Goal: Task Accomplishment & Management: Manage account settings

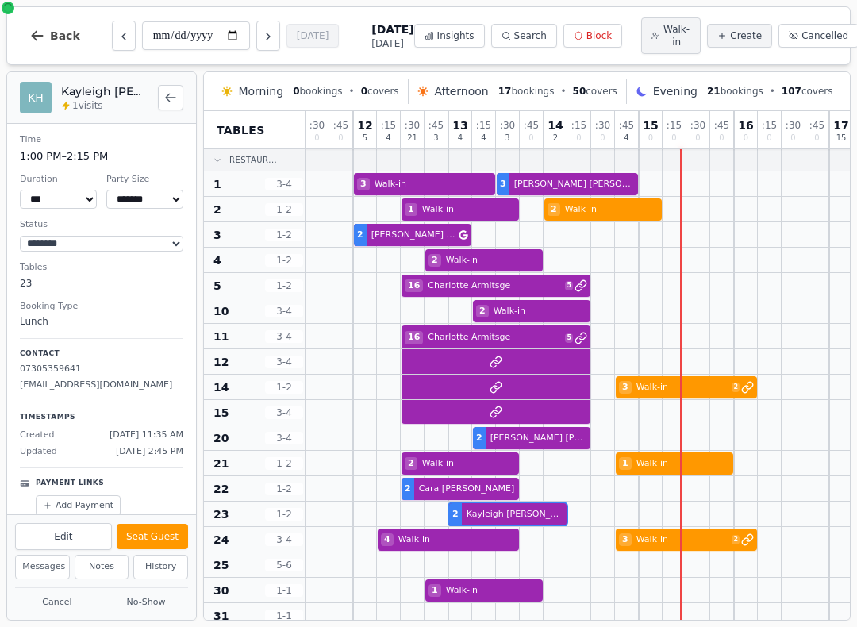
select select "****"
select select "*"
select select "********"
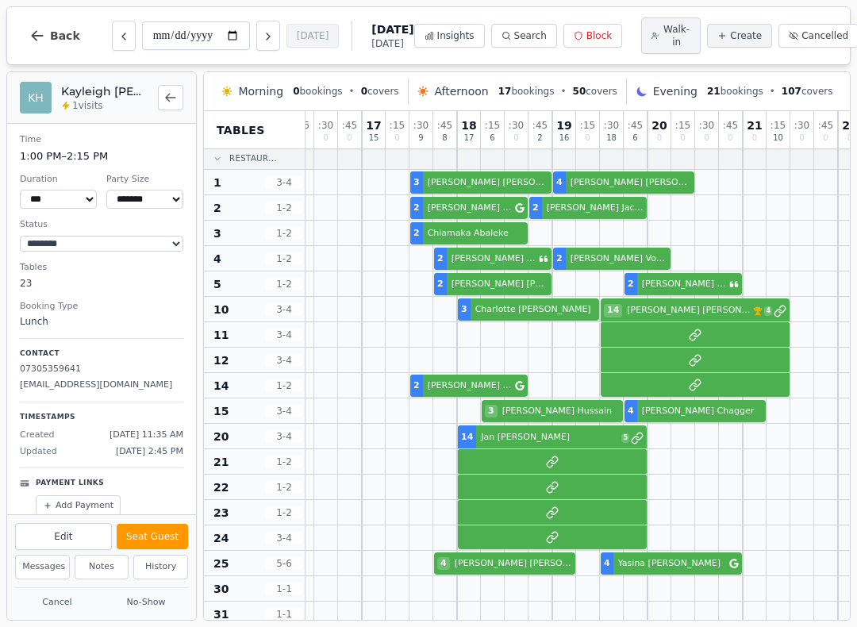
scroll to position [10, 474]
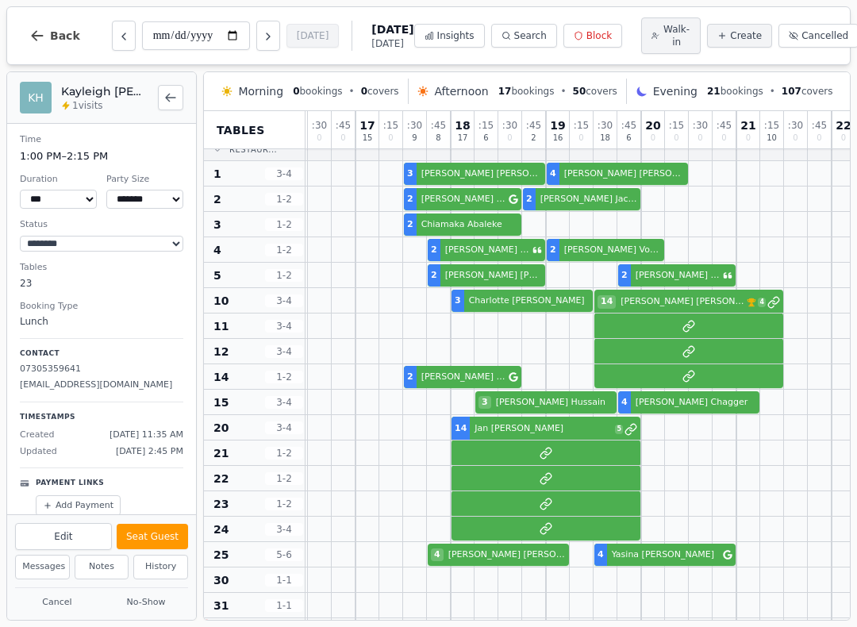
click at [635, 313] on div "2 Walk-in 3 Charlotte Williams 14 Mike Boyers VIP customer (19 visits) 4" at bounding box center [379, 300] width 1095 height 25
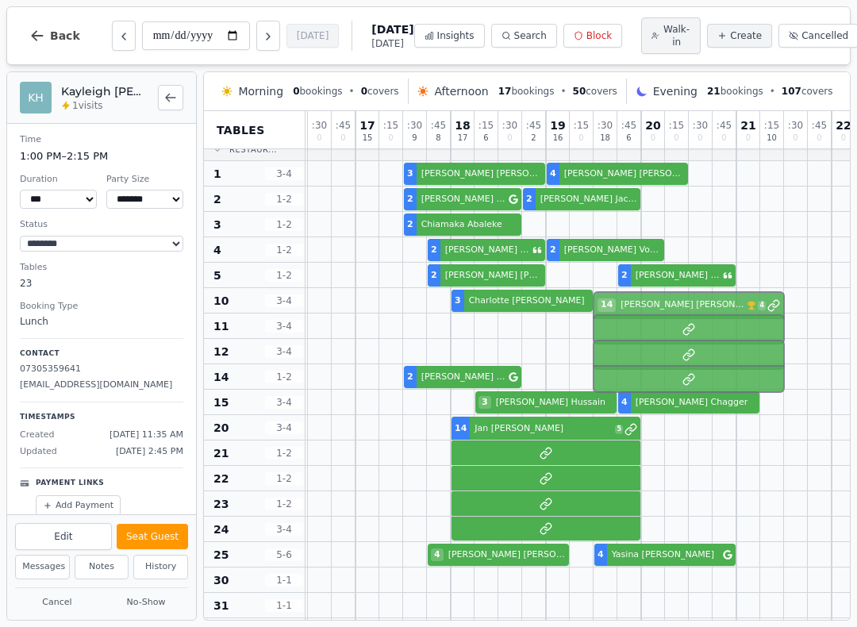
click at [647, 313] on div at bounding box center [653, 300] width 24 height 25
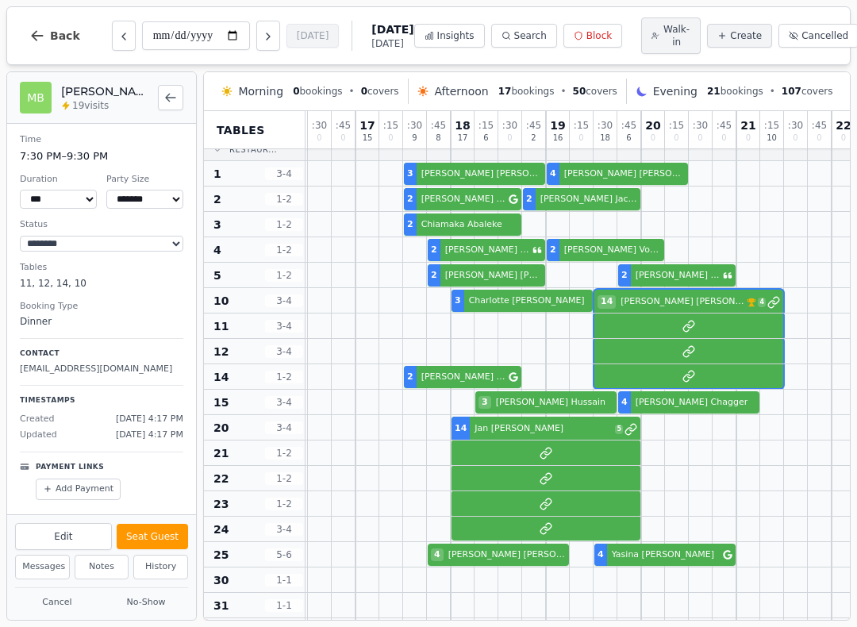
select select "****"
select select "**"
select select "******"
click at [75, 535] on button "Edit" at bounding box center [63, 536] width 97 height 27
select select "**"
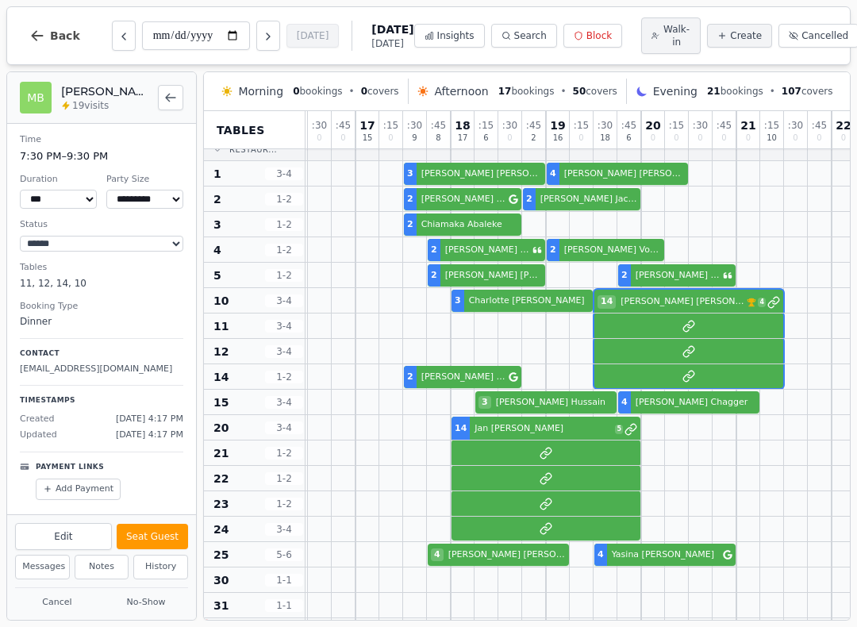
select select "**********"
select select "****"
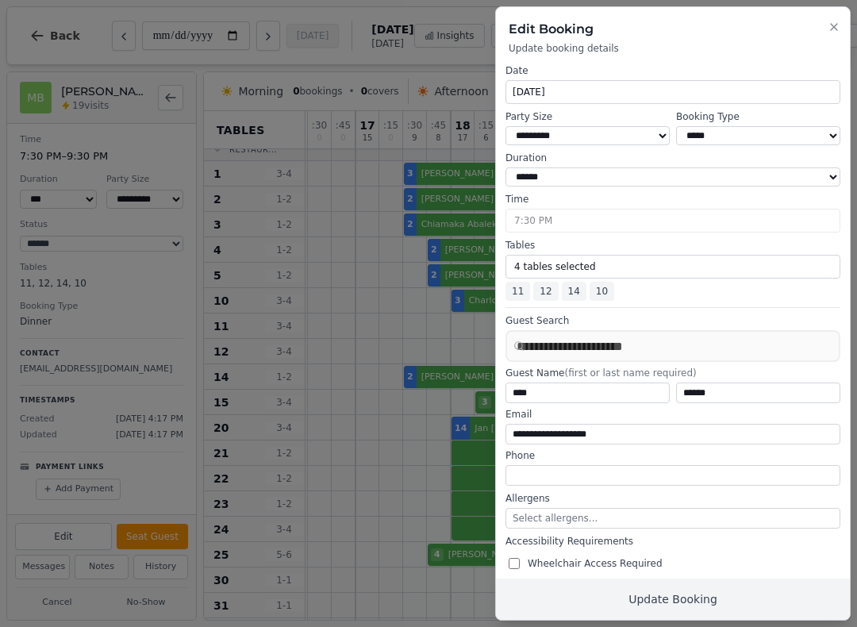
click at [617, 255] on button "4 tables selected" at bounding box center [672, 267] width 335 height 24
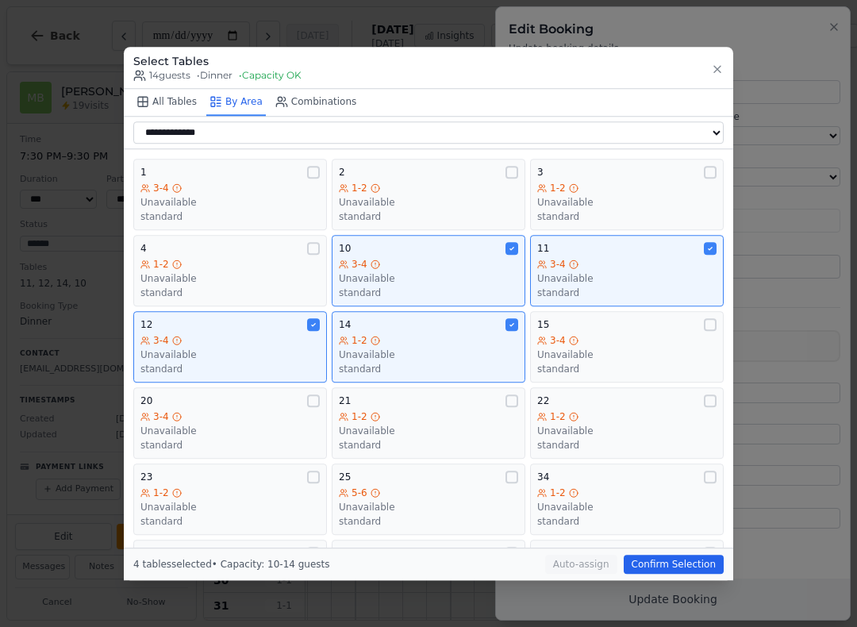
click at [272, 336] on div "3-4" at bounding box center [229, 340] width 179 height 13
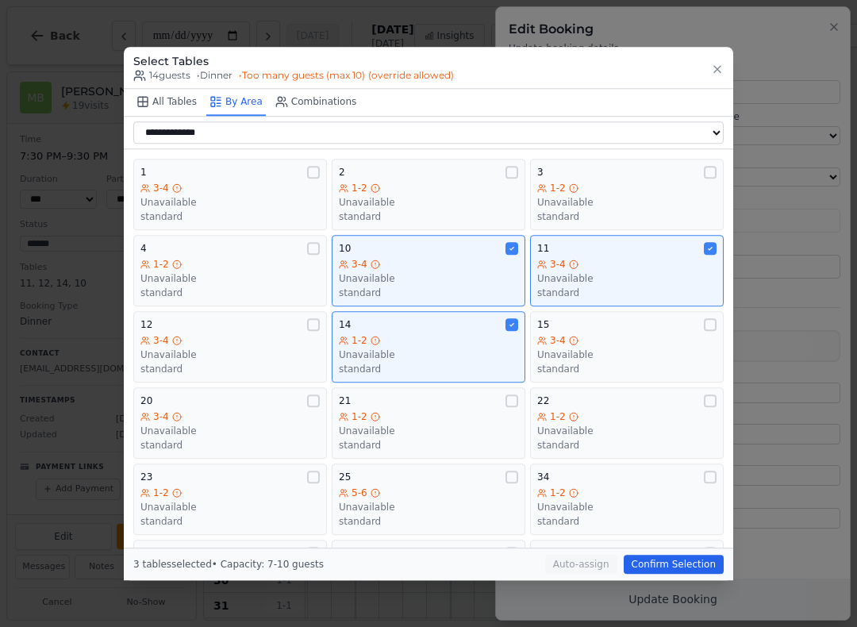
click at [447, 272] on div "Unavailable" at bounding box center [428, 278] width 179 height 13
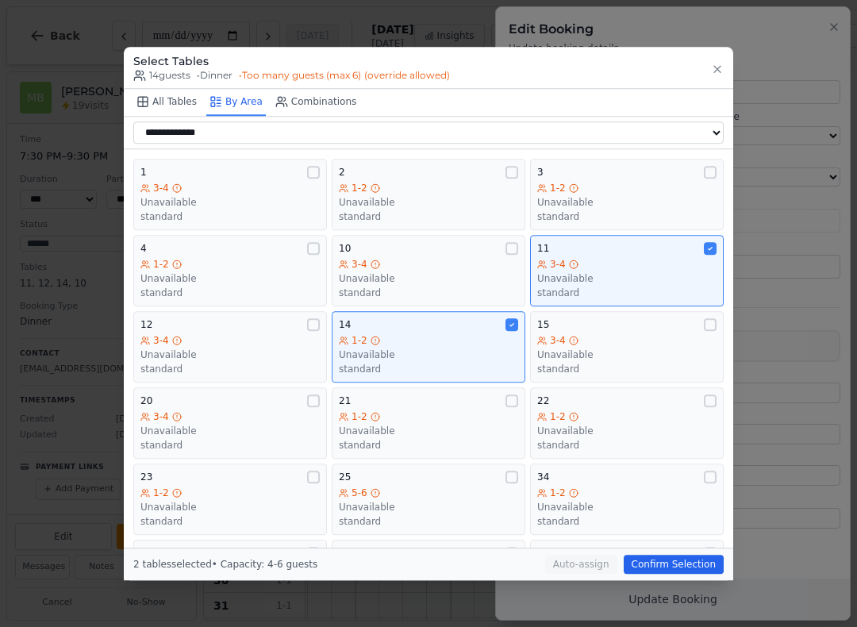
click at [612, 258] on div "3-4" at bounding box center [626, 264] width 179 height 13
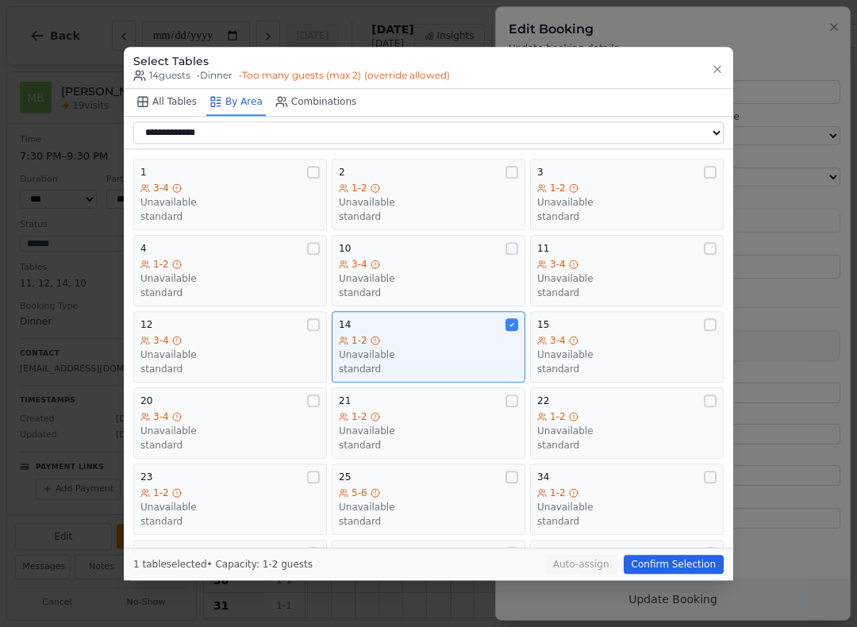
click at [612, 335] on div "3-4" at bounding box center [626, 340] width 179 height 13
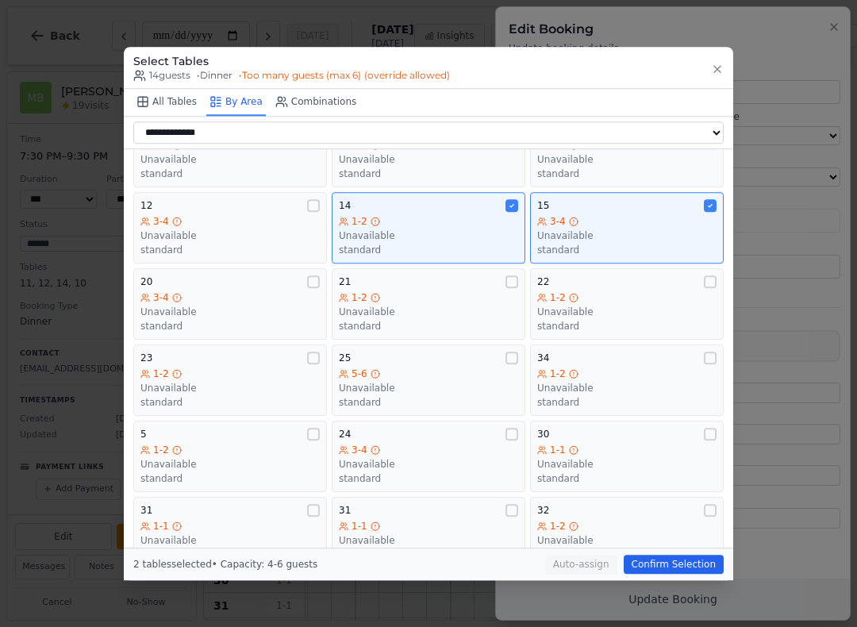
click at [242, 443] on div "1-2" at bounding box center [229, 449] width 179 height 13
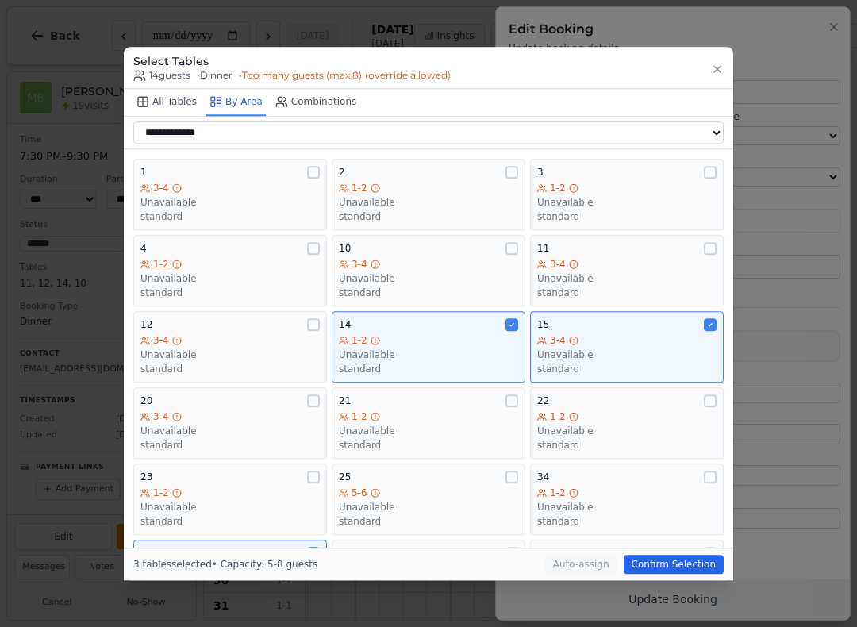
scroll to position [0, 0]
click at [266, 262] on div "1-2 Unavailable standard" at bounding box center [229, 278] width 179 height 41
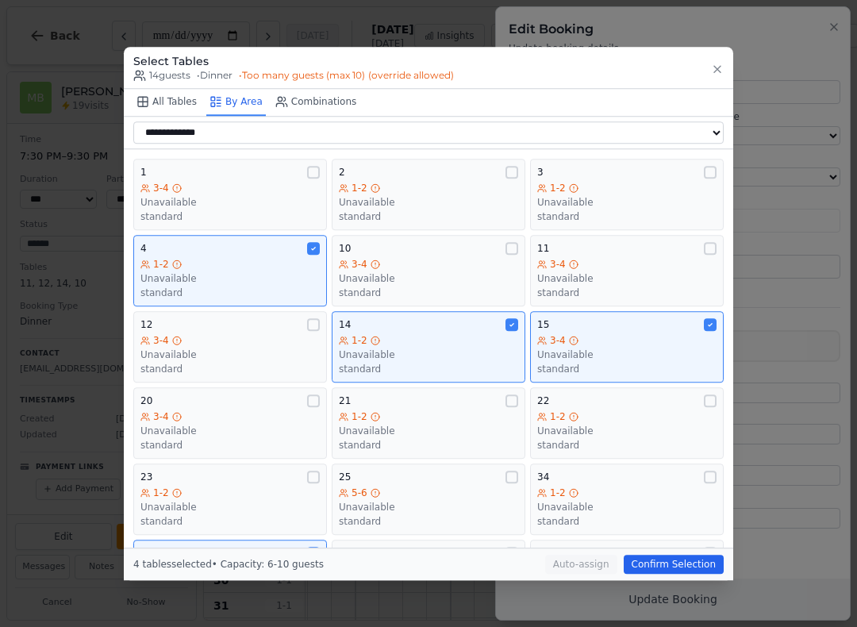
click at [263, 334] on div "3-4" at bounding box center [229, 340] width 179 height 13
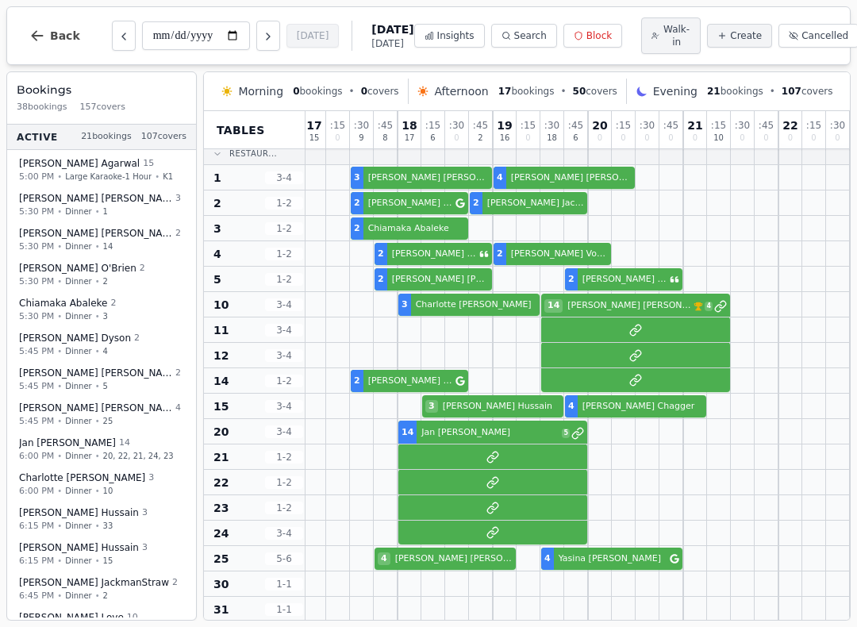
scroll to position [6, 528]
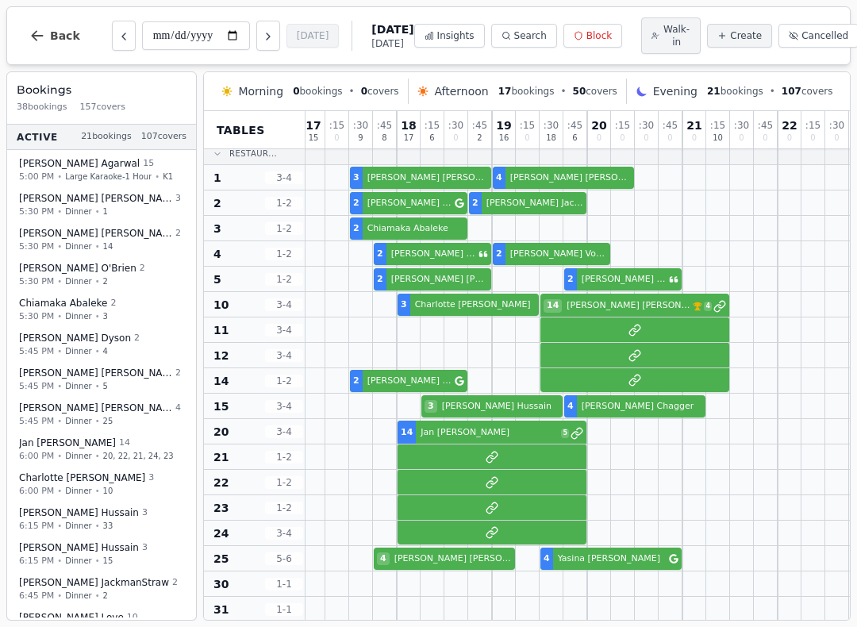
select select "****"
select select "**"
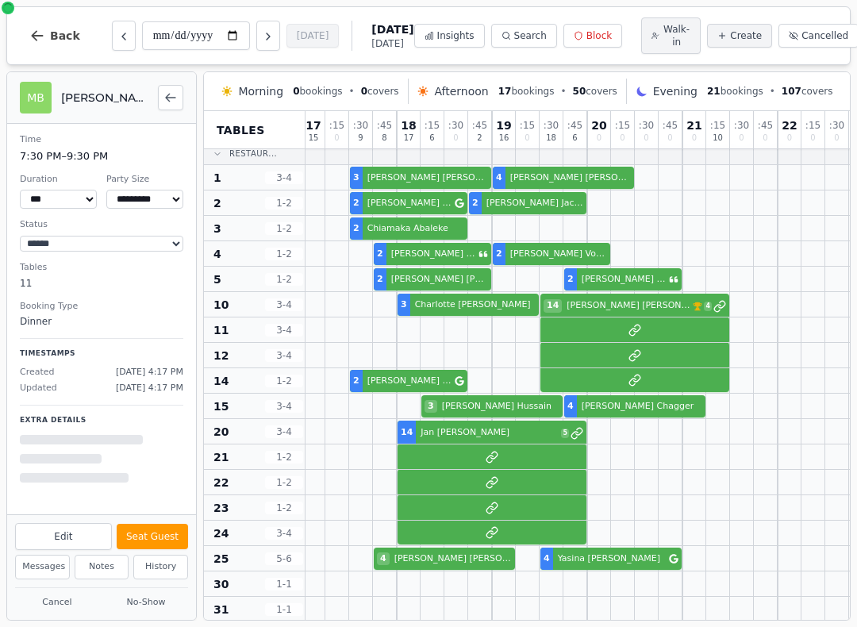
click at [71, 536] on button "Edit" at bounding box center [63, 536] width 97 height 27
click at [69, 526] on button "Edit" at bounding box center [63, 536] width 97 height 27
click at [75, 541] on button "Edit" at bounding box center [63, 536] width 97 height 27
click at [74, 529] on button "Edit" at bounding box center [63, 536] width 97 height 27
click at [79, 536] on button "Edit" at bounding box center [63, 536] width 97 height 27
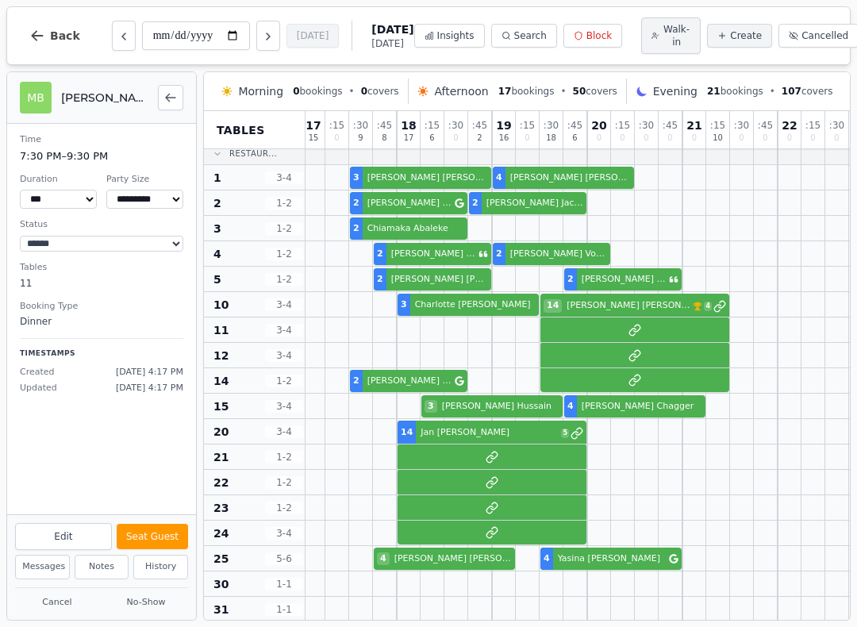
click at [75, 535] on button "Edit" at bounding box center [63, 536] width 97 height 27
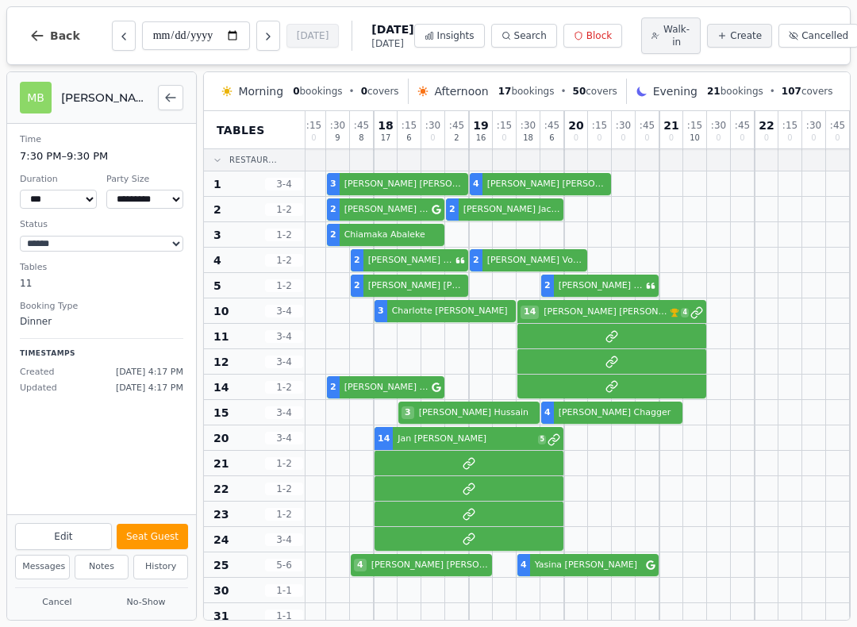
scroll to position [0, 551]
click at [79, 534] on button "Edit" at bounding box center [63, 536] width 97 height 27
click at [66, 41] on span "Back" at bounding box center [65, 35] width 30 height 11
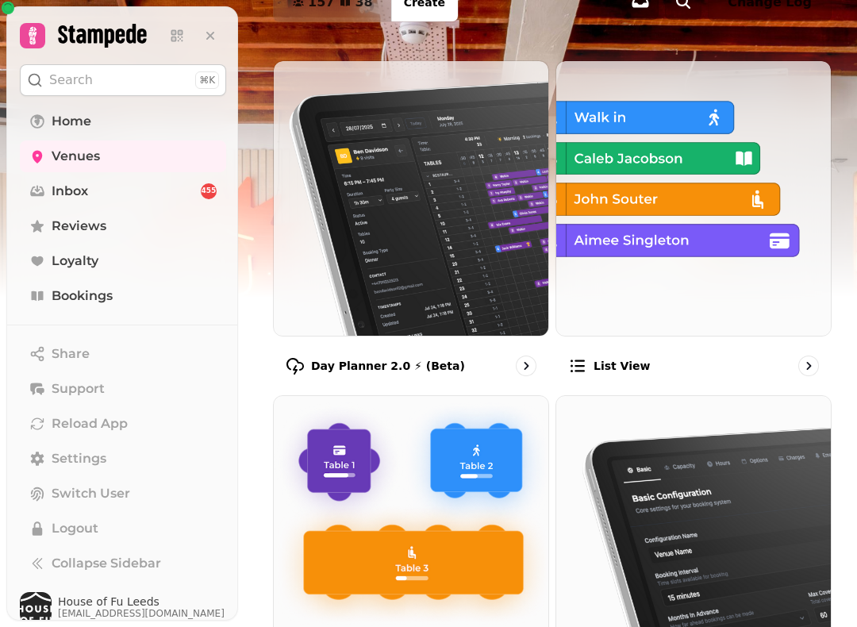
scroll to position [129, 0]
click at [498, 325] on img at bounding box center [411, 198] width 274 height 274
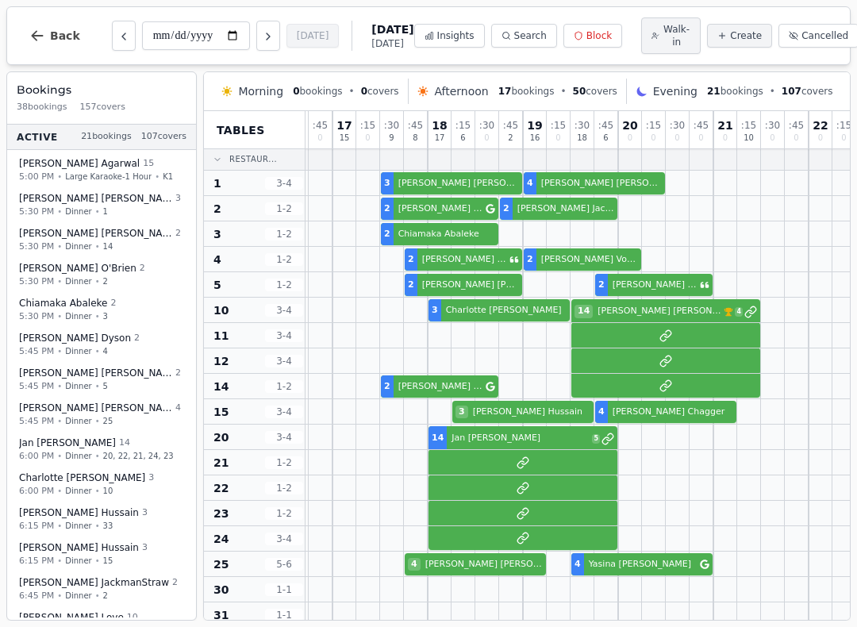
scroll to position [1, 498]
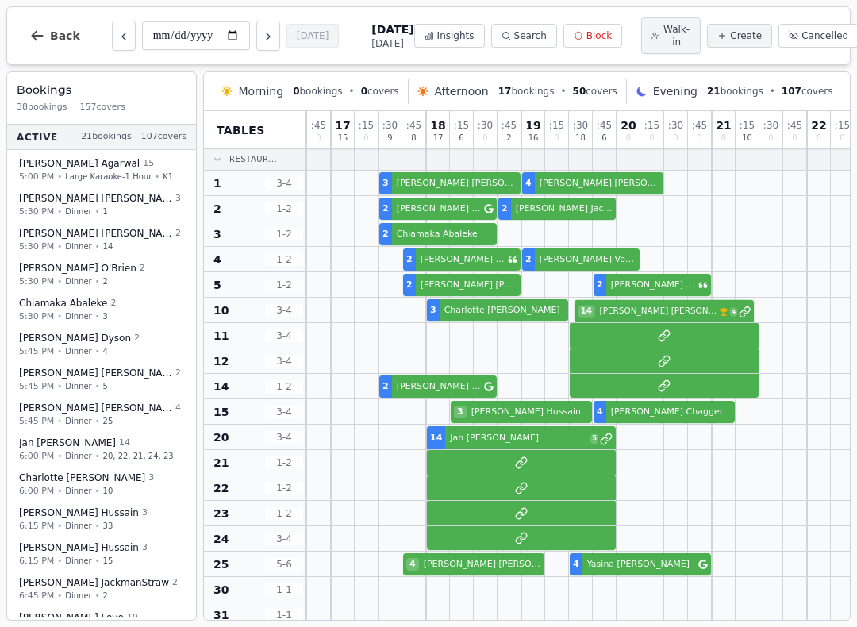
select select "****"
select select "**"
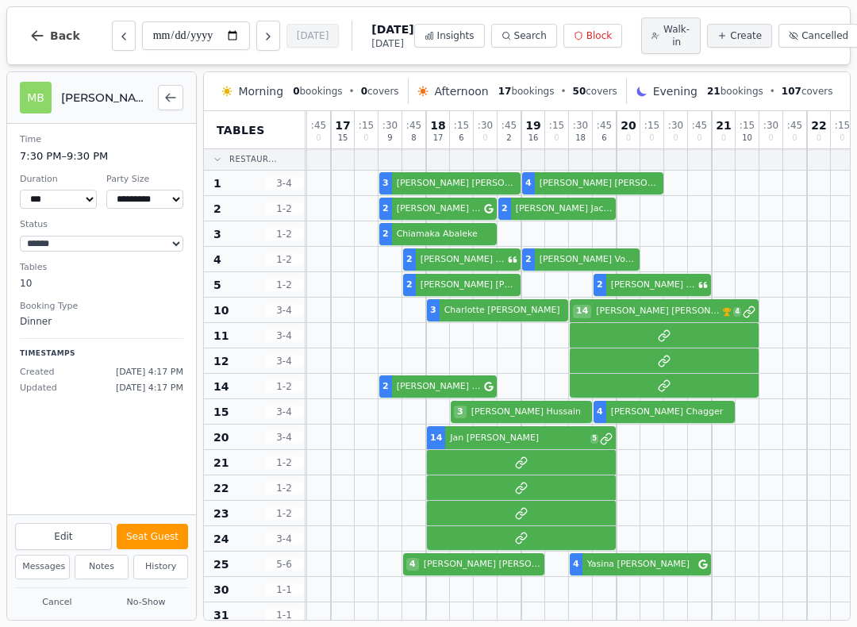
click at [75, 543] on button "Edit" at bounding box center [63, 536] width 97 height 27
click at [75, 532] on button "Edit" at bounding box center [63, 536] width 97 height 27
click at [71, 535] on button "Edit" at bounding box center [63, 536] width 97 height 27
click at [175, 98] on icon "Back to bookings list" at bounding box center [170, 97] width 13 height 13
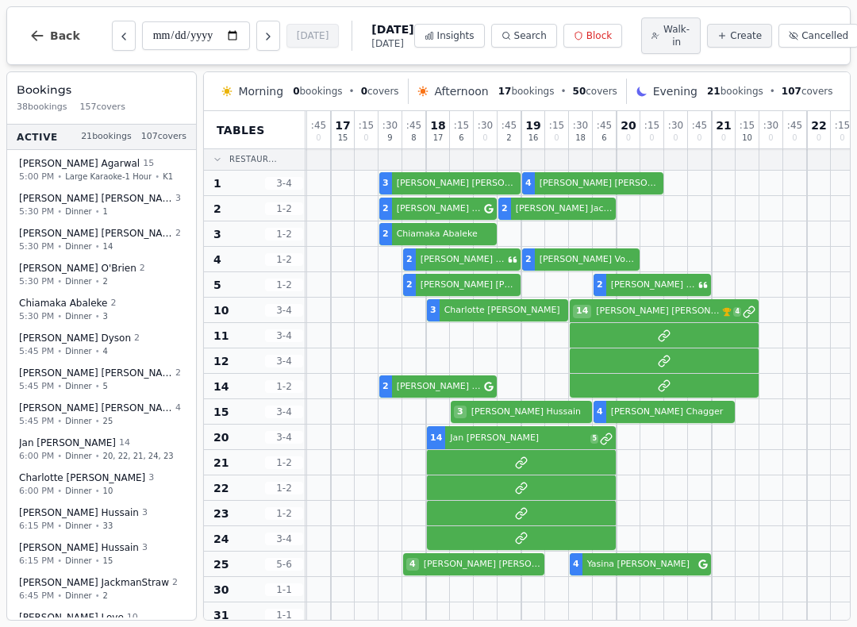
select select "****"
select select "**"
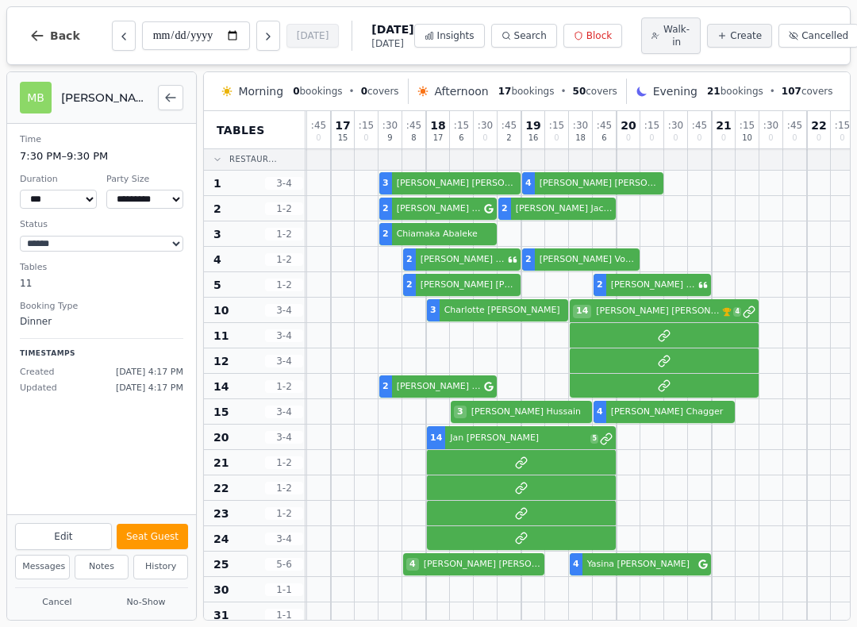
click at [74, 539] on button "Edit" at bounding box center [63, 536] width 97 height 27
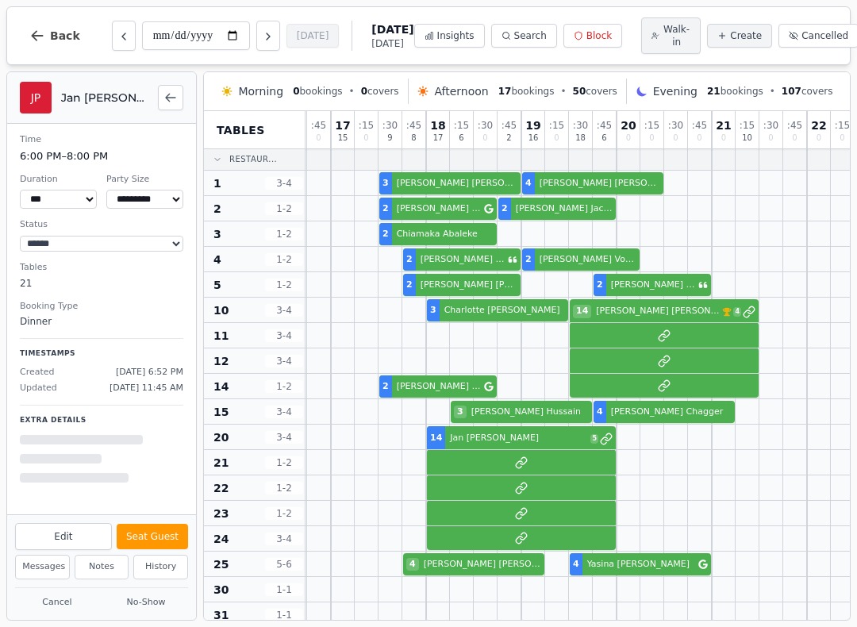
click at [499, 465] on div "2 Walk-in 1 Walk-in" at bounding box center [354, 462] width 1095 height 25
click at [477, 439] on div "2 [PERSON_NAME] [DATE][PERSON_NAME] 5" at bounding box center [354, 436] width 1095 height 25
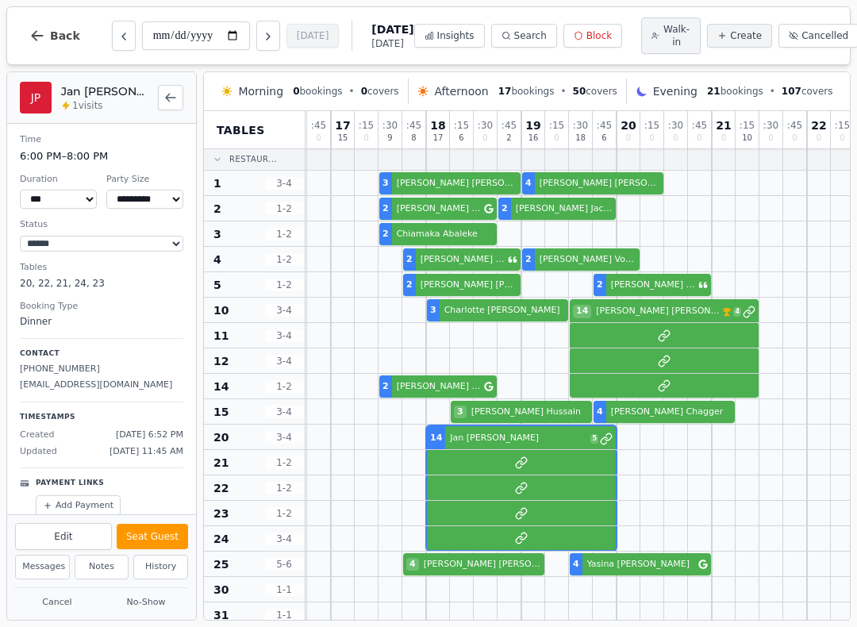
click at [61, 537] on button "Edit" at bounding box center [63, 536] width 97 height 27
select select "**"
select select "**********"
select select "****"
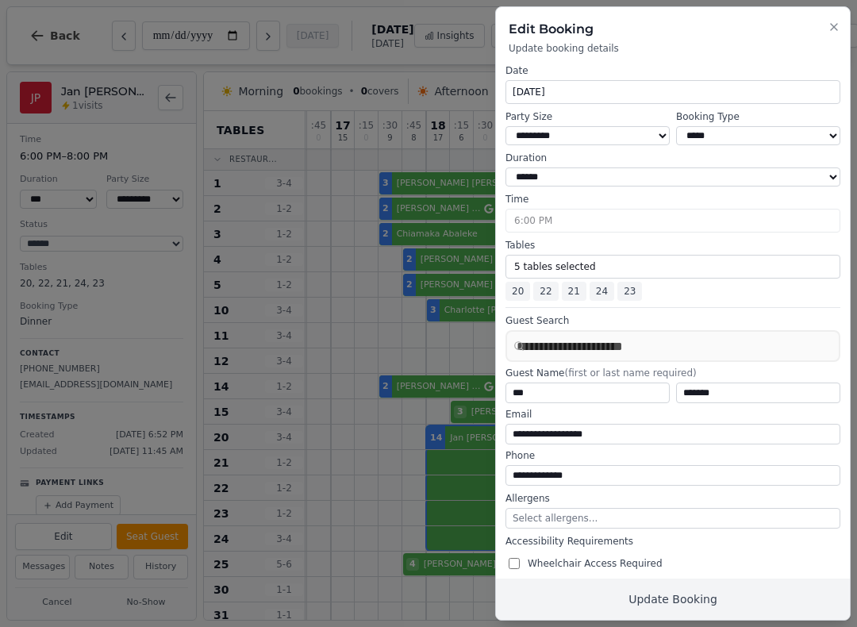
click at [648, 262] on button "5 tables selected" at bounding box center [672, 267] width 335 height 24
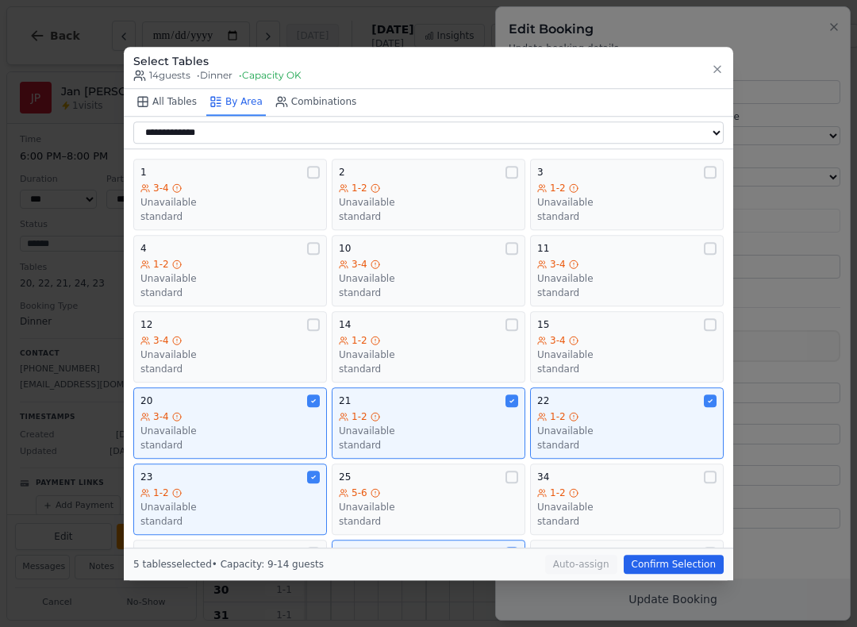
click at [277, 426] on div "Unavailable" at bounding box center [229, 430] width 179 height 13
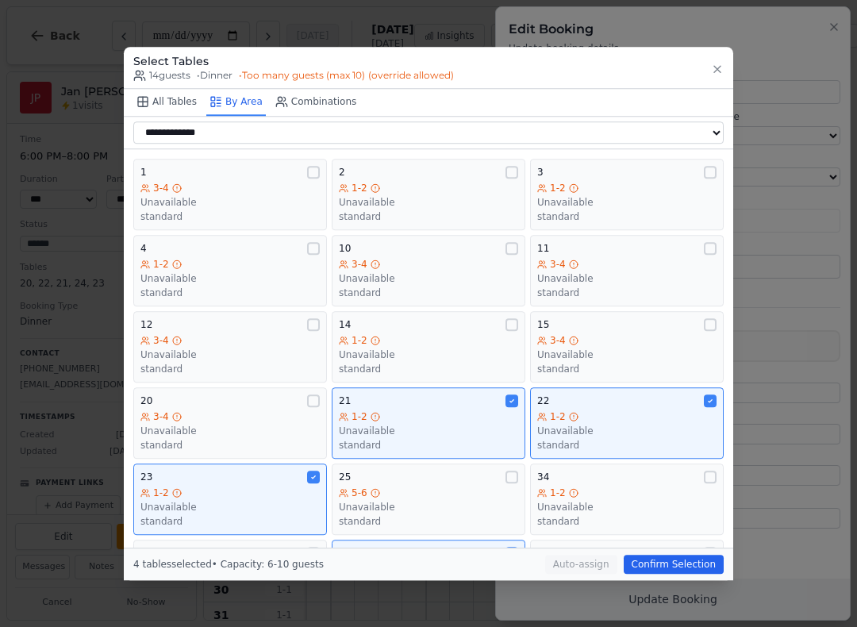
click at [393, 424] on div "Unavailable" at bounding box center [428, 430] width 179 height 13
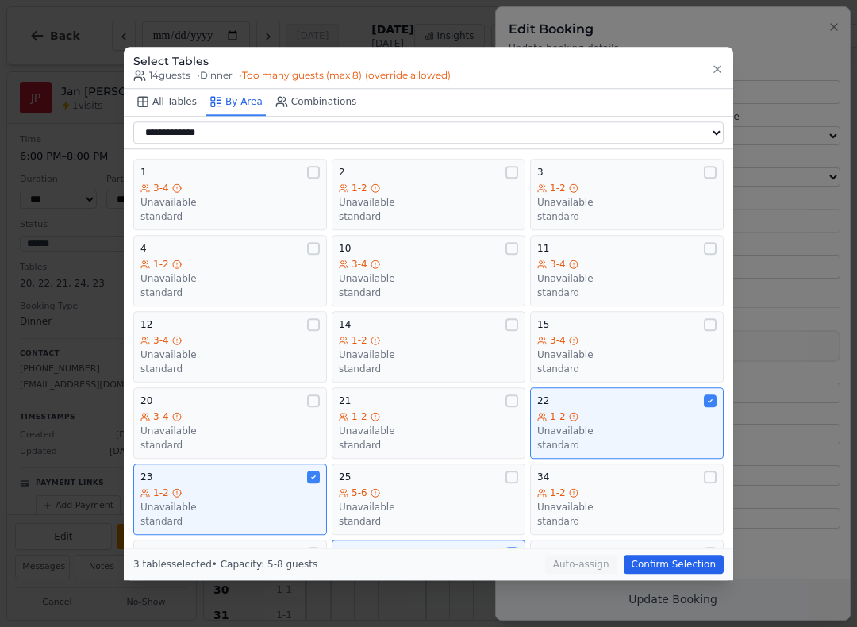
click at [573, 414] on div "1-2 Unavailable standard" at bounding box center [626, 430] width 179 height 41
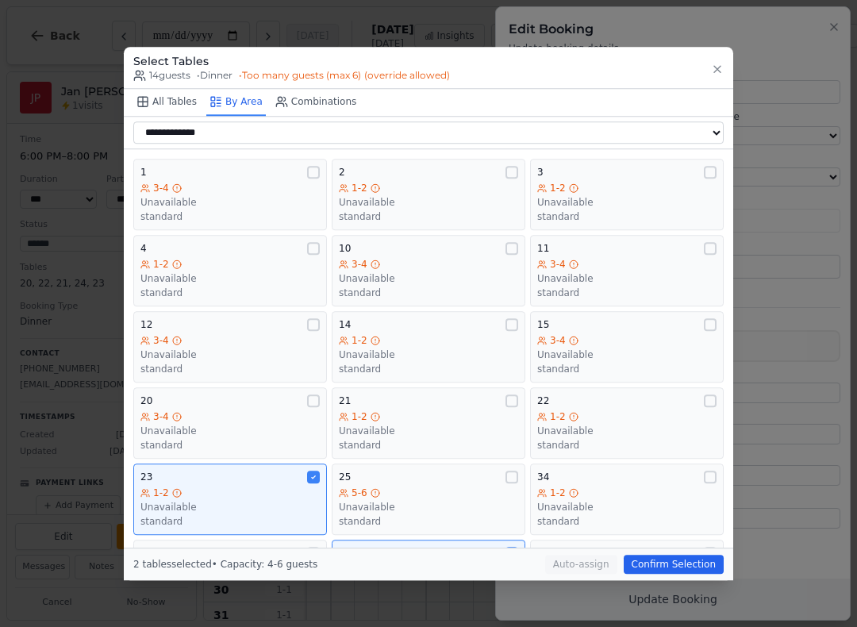
click at [297, 486] on div "1-2" at bounding box center [229, 492] width 179 height 13
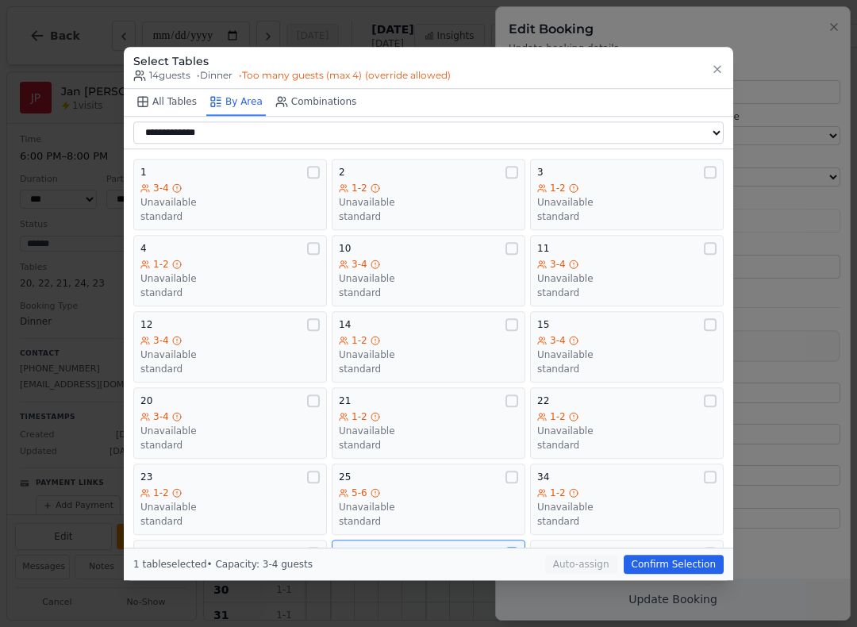
click at [276, 171] on div "1 3-4 Unavailable standard" at bounding box center [229, 194] width 179 height 57
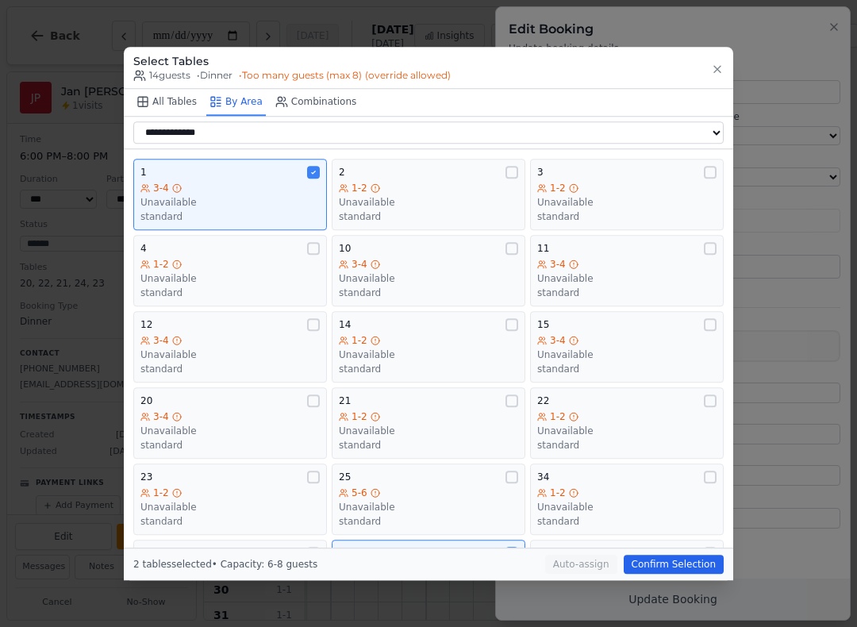
click at [463, 198] on div "Unavailable" at bounding box center [428, 202] width 179 height 13
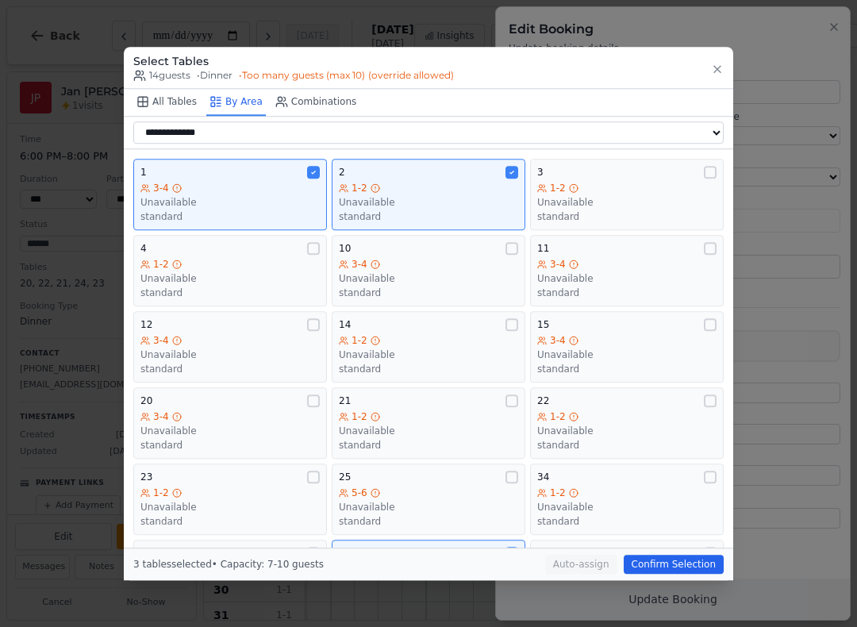
click at [597, 196] on div "Unavailable" at bounding box center [626, 202] width 179 height 13
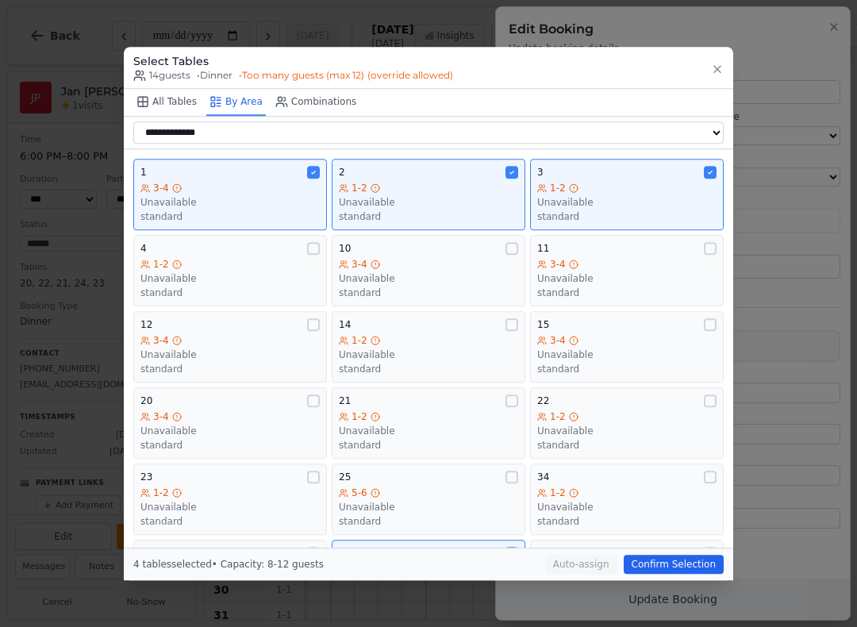
click at [390, 286] on div "standard" at bounding box center [428, 292] width 179 height 13
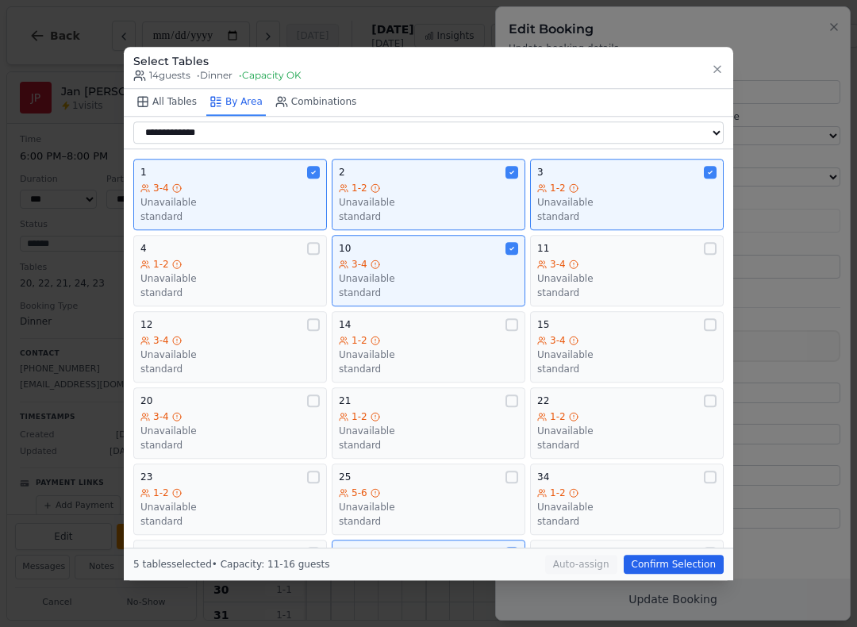
click at [583, 262] on div "3-4 Unavailable standard" at bounding box center [626, 278] width 179 height 41
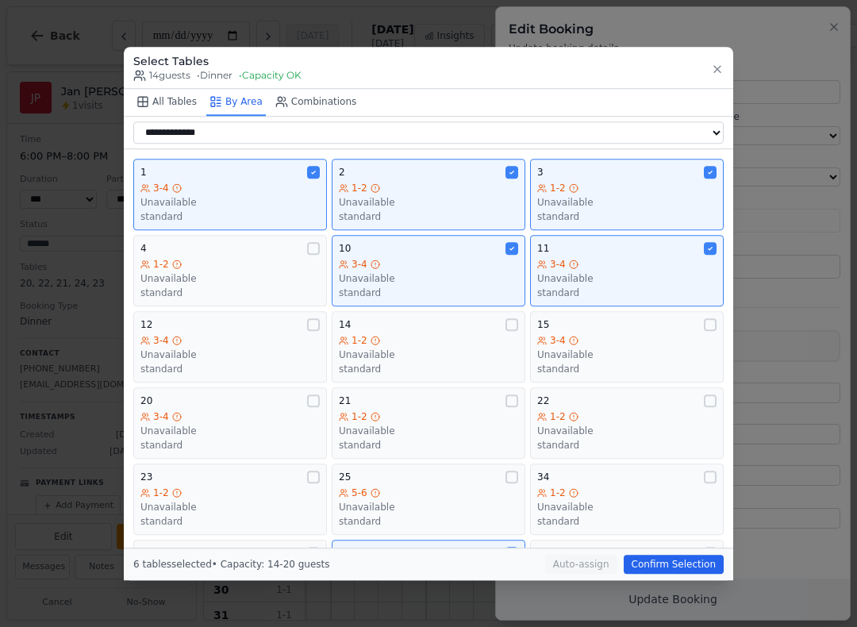
click at [466, 185] on div "1-2 Unavailable standard" at bounding box center [428, 202] width 179 height 41
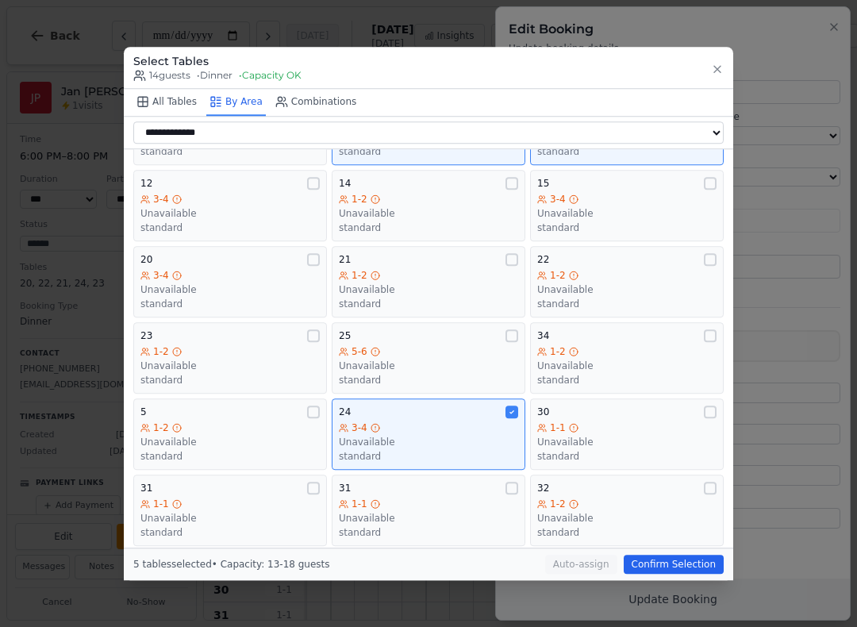
scroll to position [182, 0]
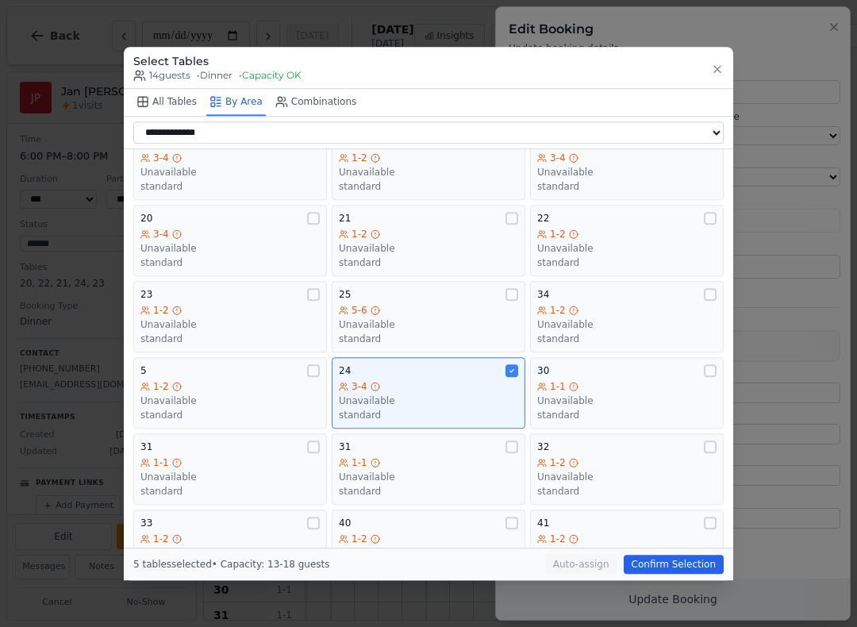
click at [467, 380] on div "3-4" at bounding box center [428, 386] width 179 height 13
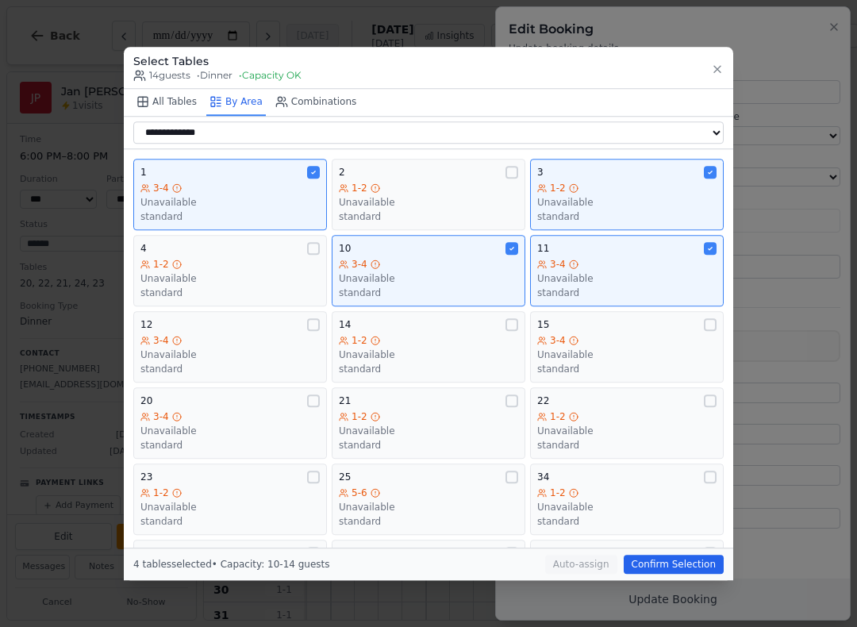
scroll to position [0, 0]
click at [685, 566] on button "Confirm Selection" at bounding box center [674, 564] width 100 height 19
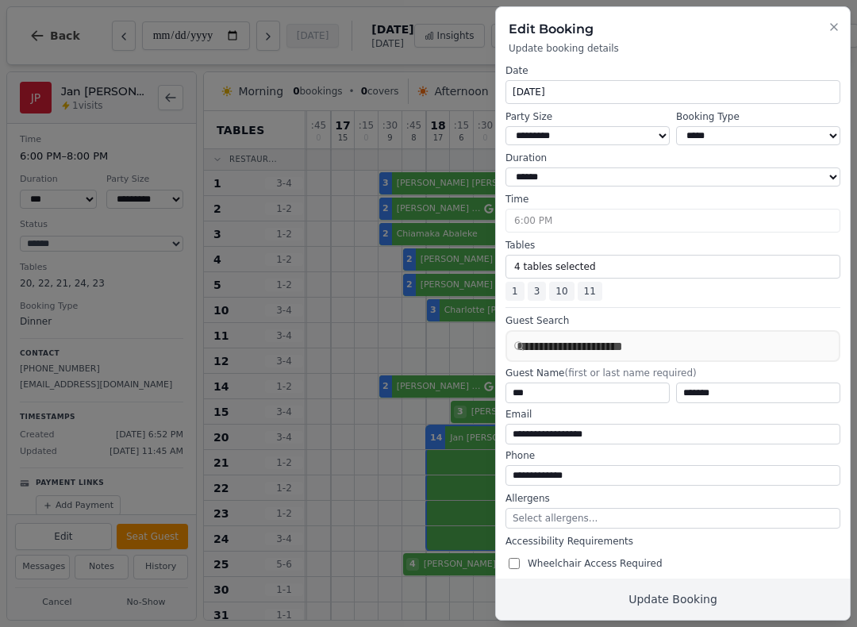
click at [701, 596] on button "Update Booking" at bounding box center [673, 598] width 354 height 41
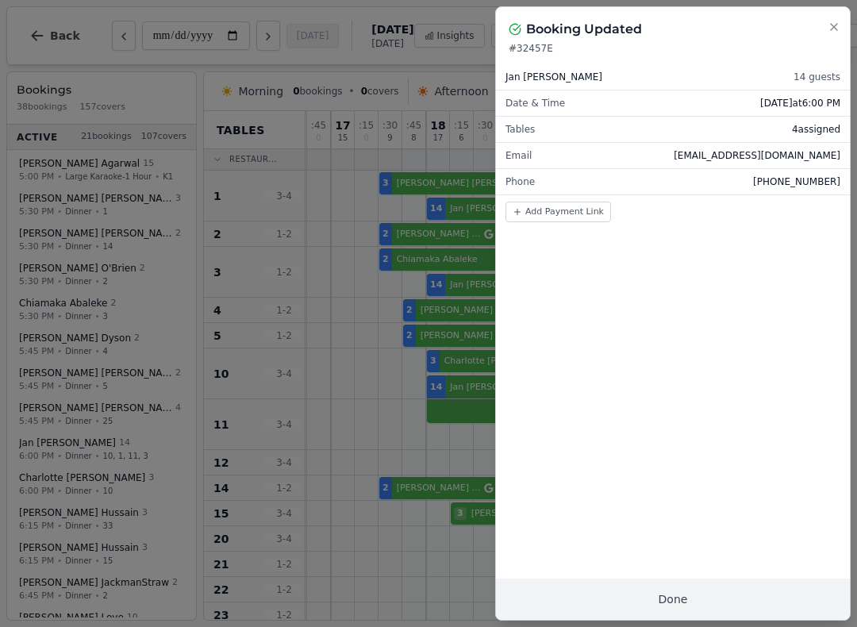
click at [829, 33] on icon "button" at bounding box center [833, 27] width 13 height 13
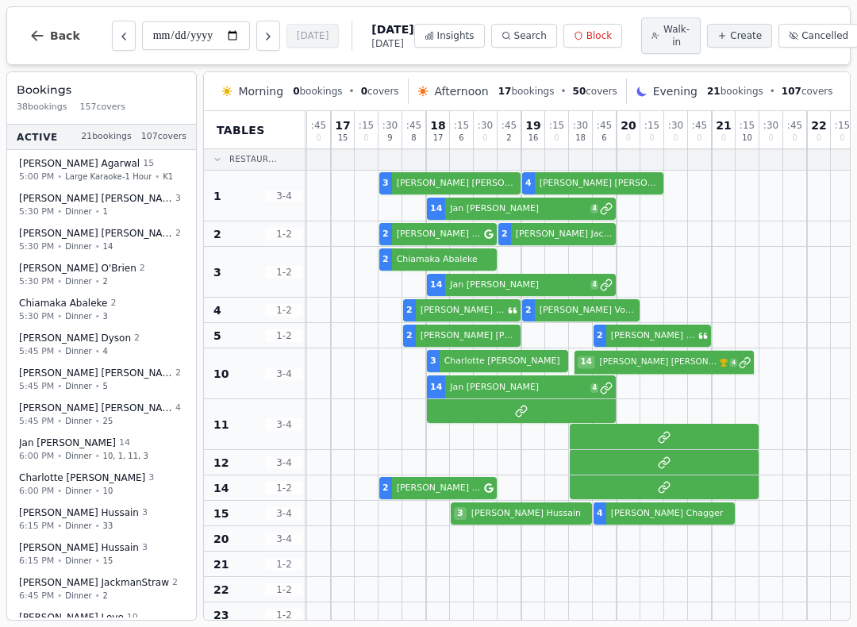
select select "****"
select select "**"
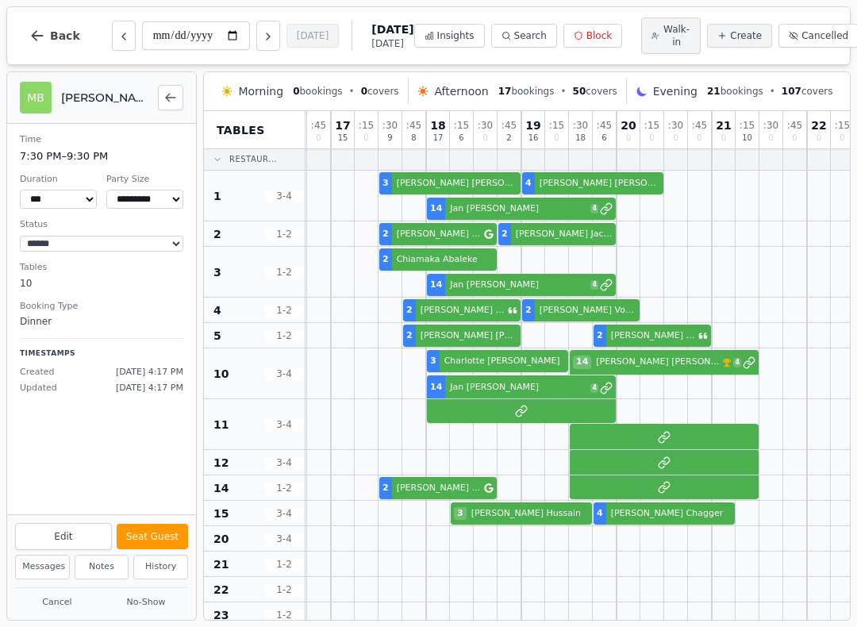
click at [79, 534] on button "Edit" at bounding box center [63, 536] width 97 height 27
click at [658, 366] on div "2 Walk-in 3 [PERSON_NAME] [DATE][PERSON_NAME] 4 14 [PERSON_NAME] VIP customer (…" at bounding box center [354, 373] width 1095 height 51
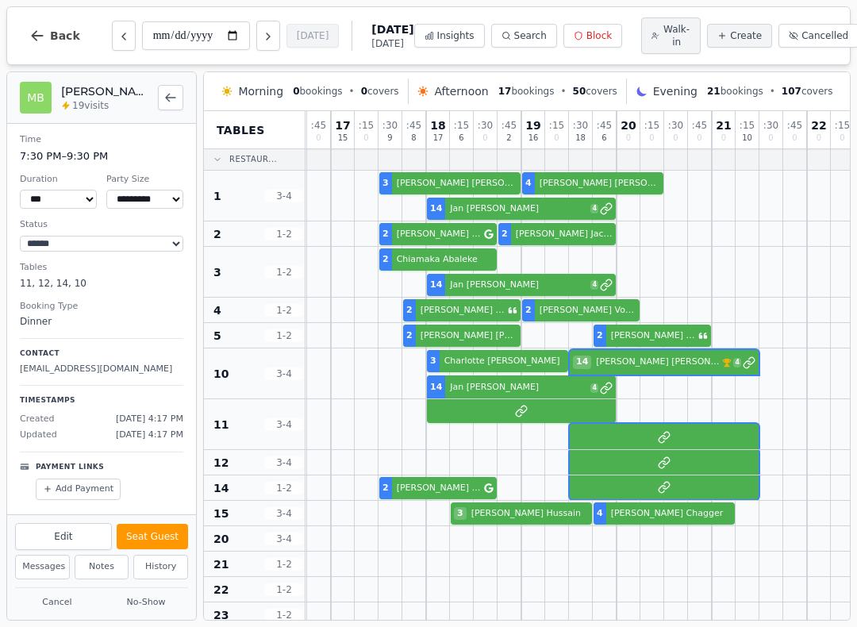
click at [69, 536] on button "Edit" at bounding box center [63, 536] width 97 height 27
select select "**"
select select "**********"
select select "****"
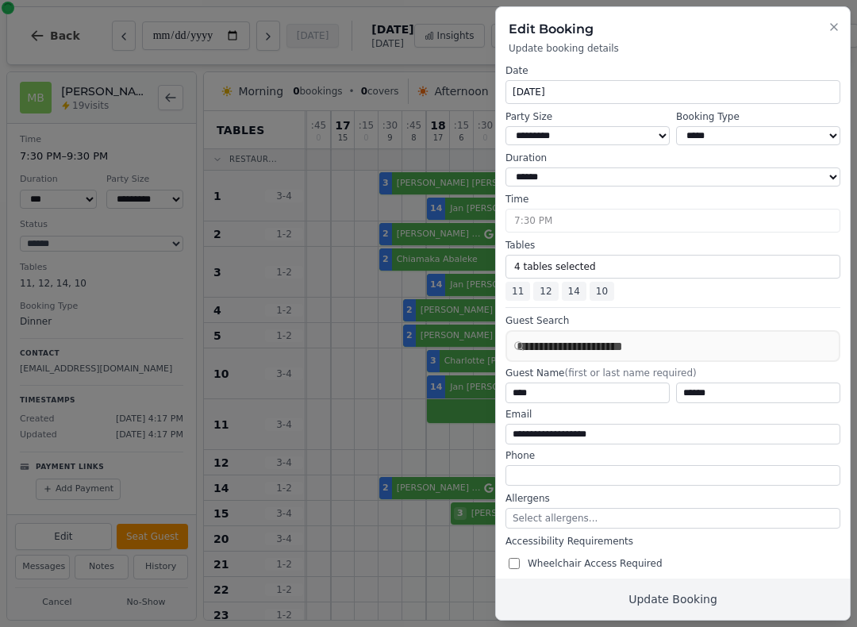
click at [597, 263] on button "4 tables selected" at bounding box center [672, 267] width 335 height 24
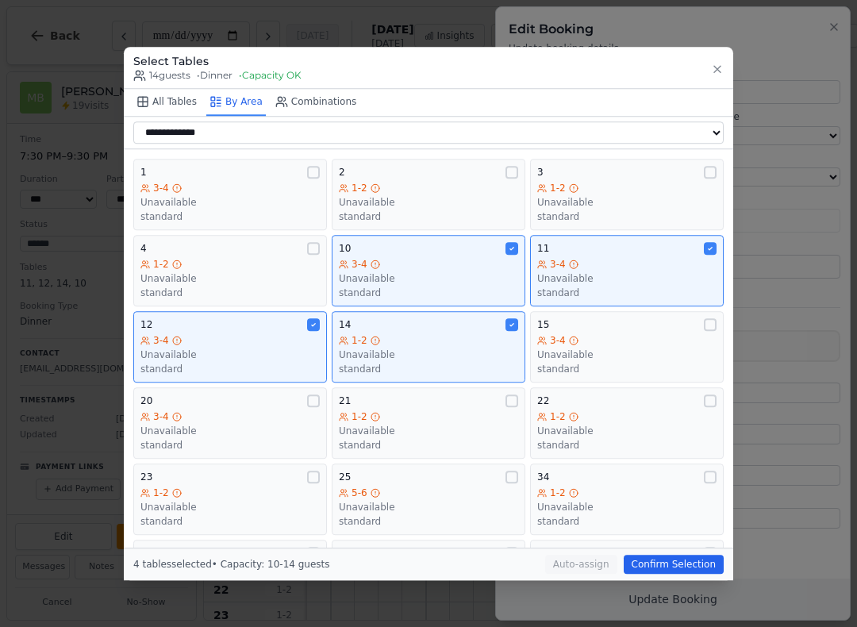
click at [401, 260] on div "3-4" at bounding box center [428, 264] width 179 height 13
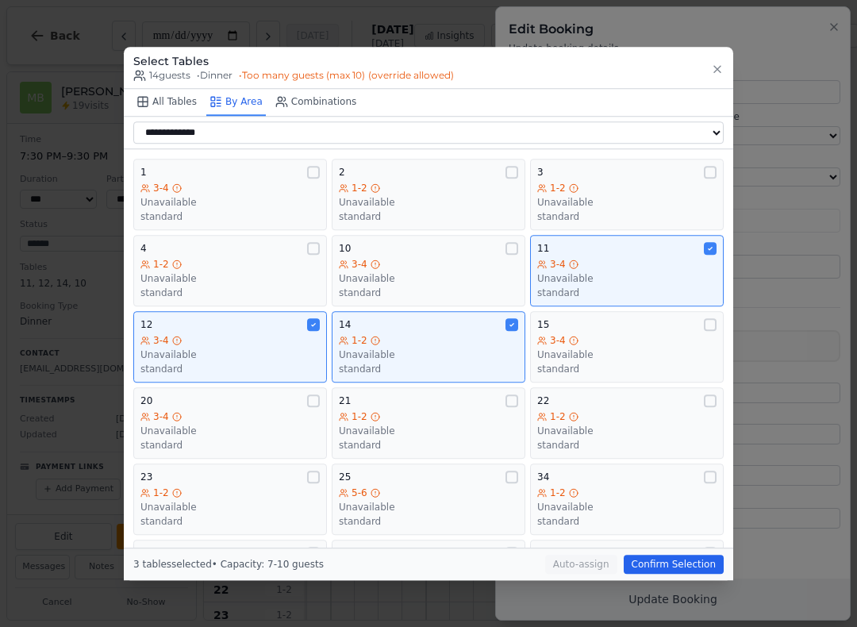
click at [578, 260] on div "3-4" at bounding box center [626, 264] width 179 height 13
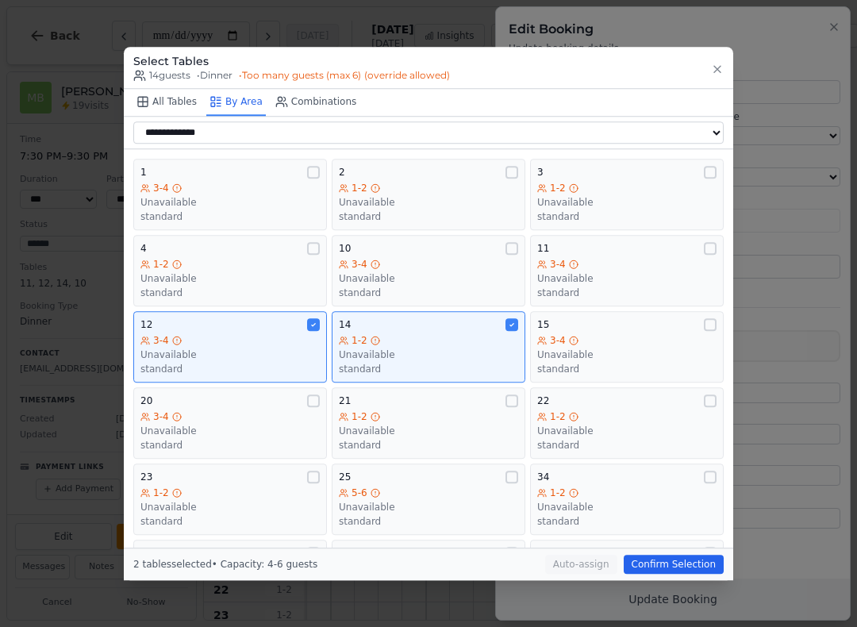
click at [593, 348] on div "Unavailable" at bounding box center [626, 354] width 179 height 13
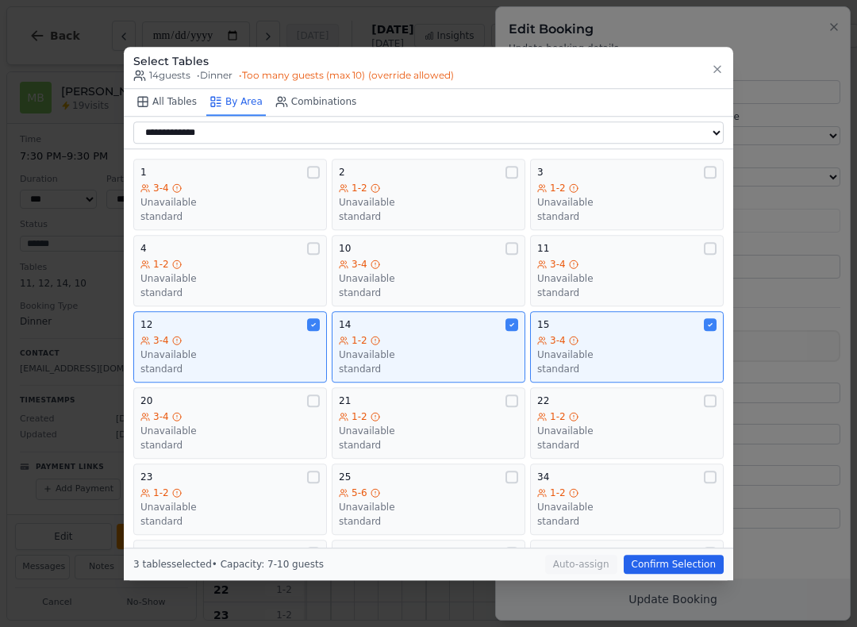
click at [270, 272] on div "Unavailable" at bounding box center [229, 278] width 179 height 13
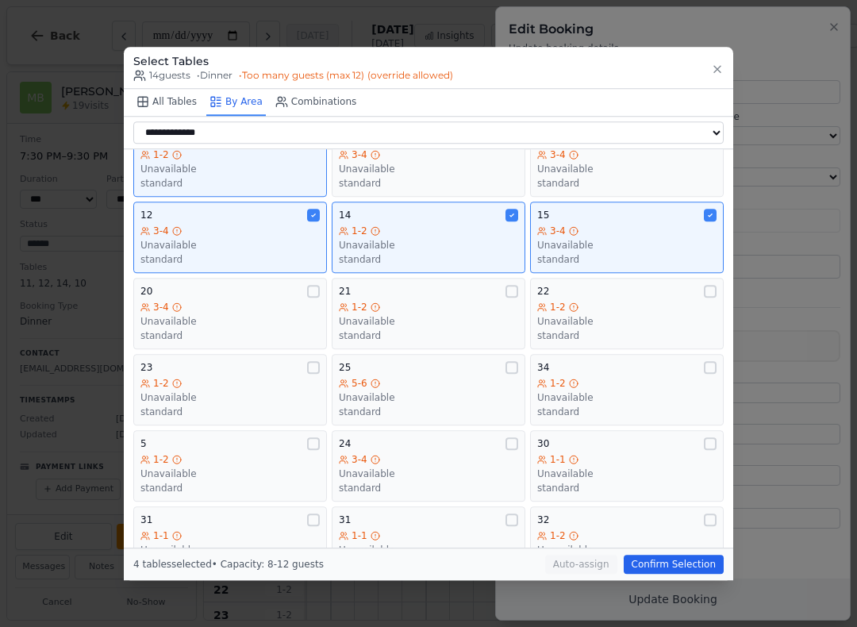
scroll to position [109, 0]
click at [277, 453] on div "1-2" at bounding box center [229, 459] width 179 height 13
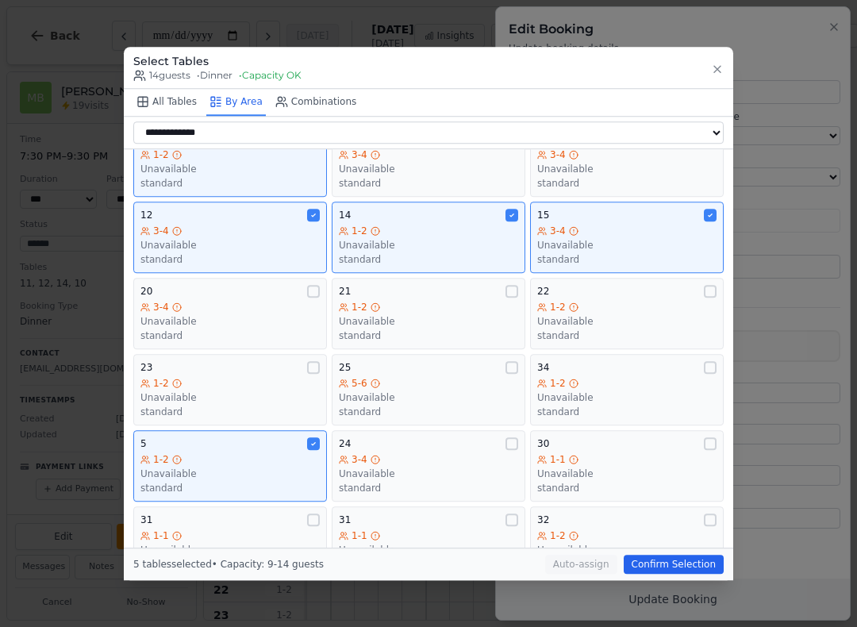
click at [687, 574] on button "Confirm Selection" at bounding box center [674, 564] width 100 height 19
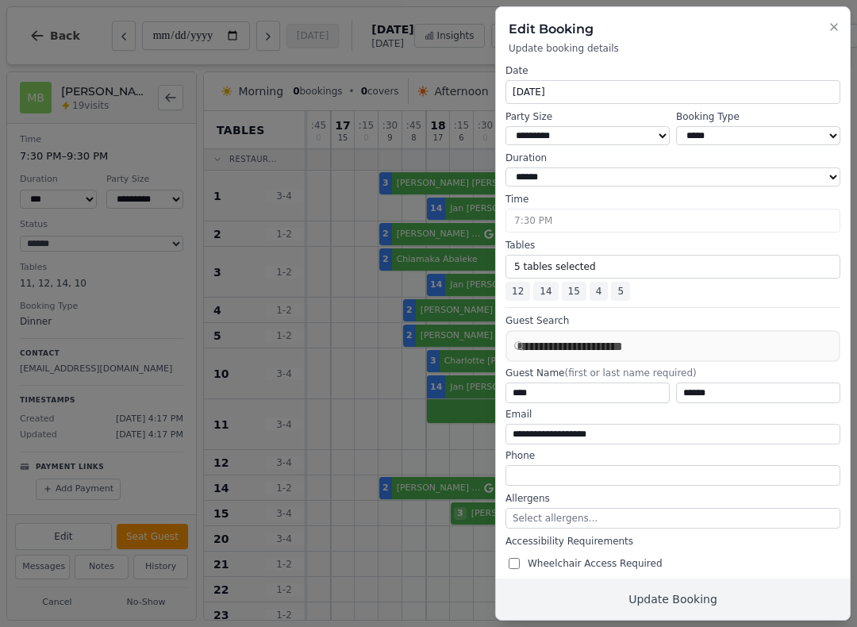
click at [695, 601] on button "Update Booking" at bounding box center [673, 598] width 354 height 41
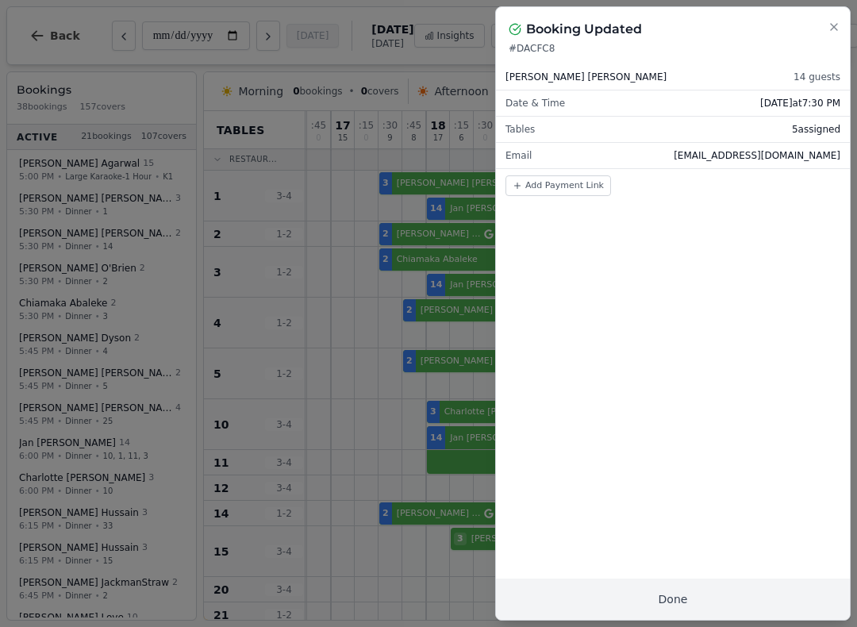
click at [835, 27] on icon "button" at bounding box center [834, 27] width 6 height 6
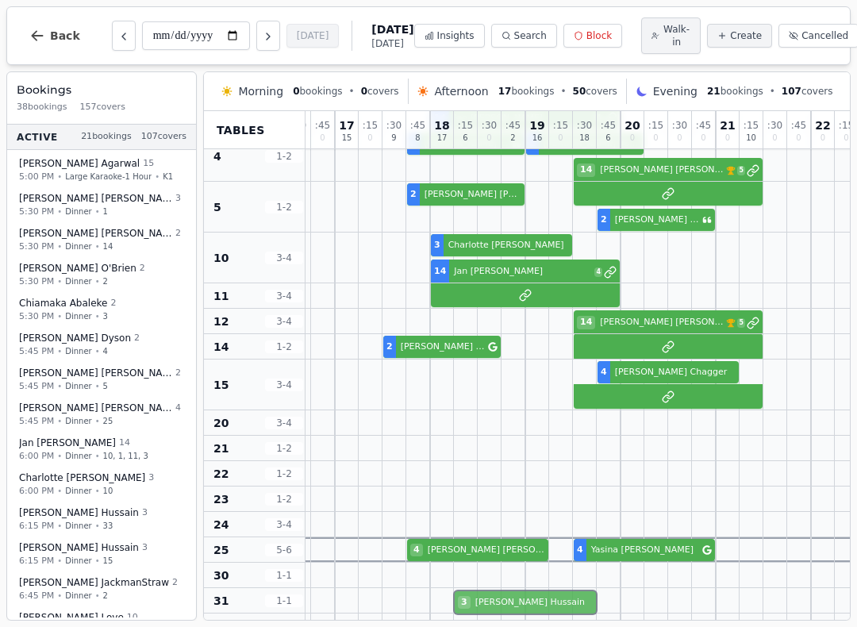
scroll to position [169, 494]
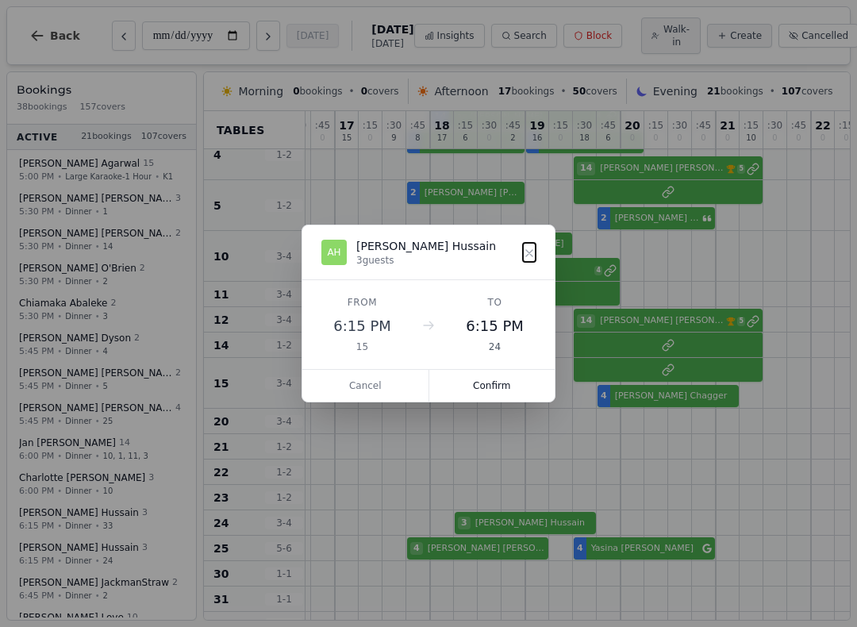
click at [503, 379] on button "Confirm" at bounding box center [492, 386] width 126 height 32
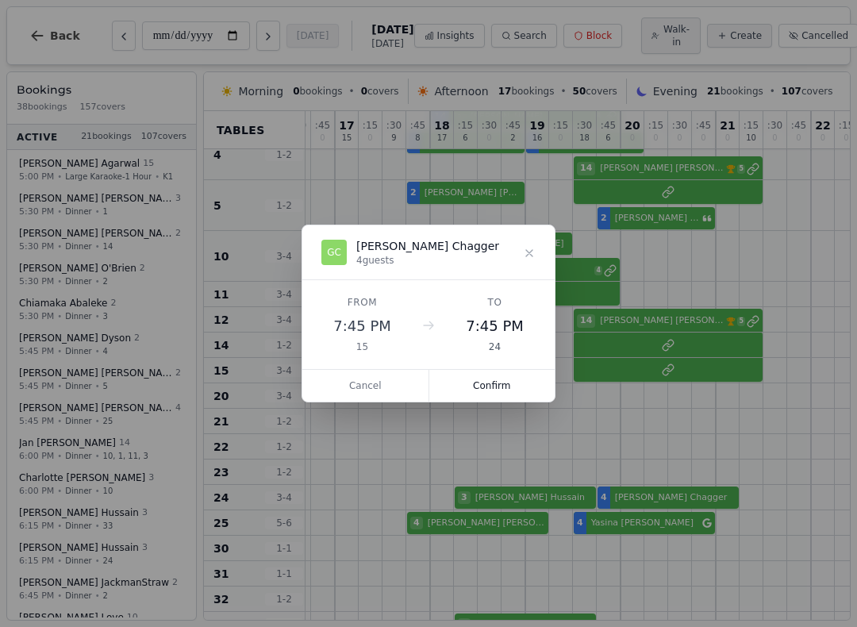
click at [505, 384] on button "Confirm" at bounding box center [492, 386] width 126 height 32
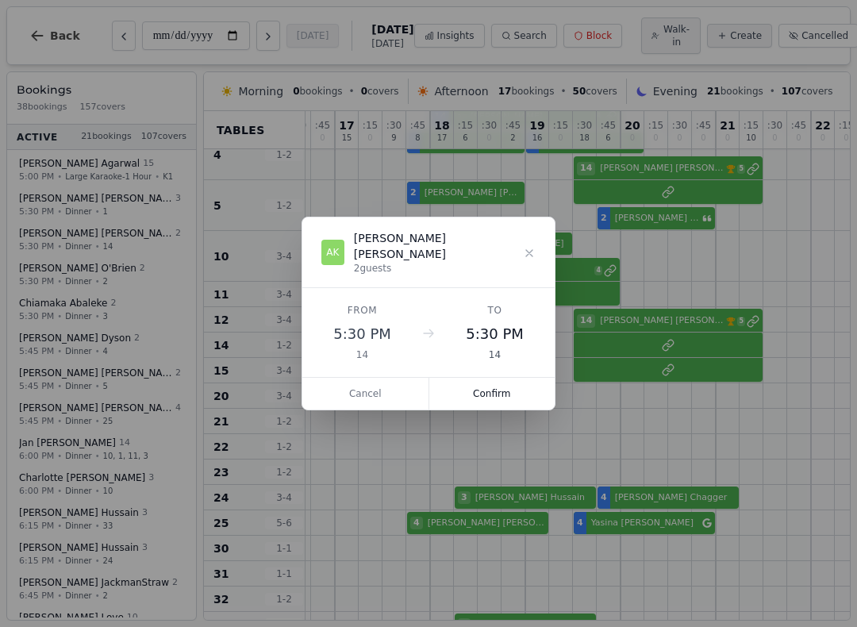
click at [533, 258] on icon at bounding box center [529, 253] width 13 height 13
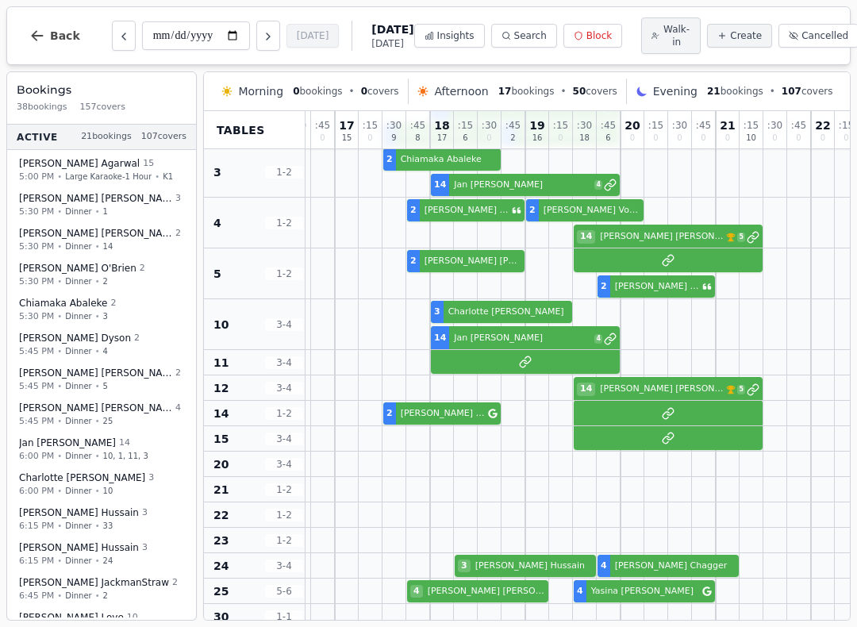
scroll to position [102, 494]
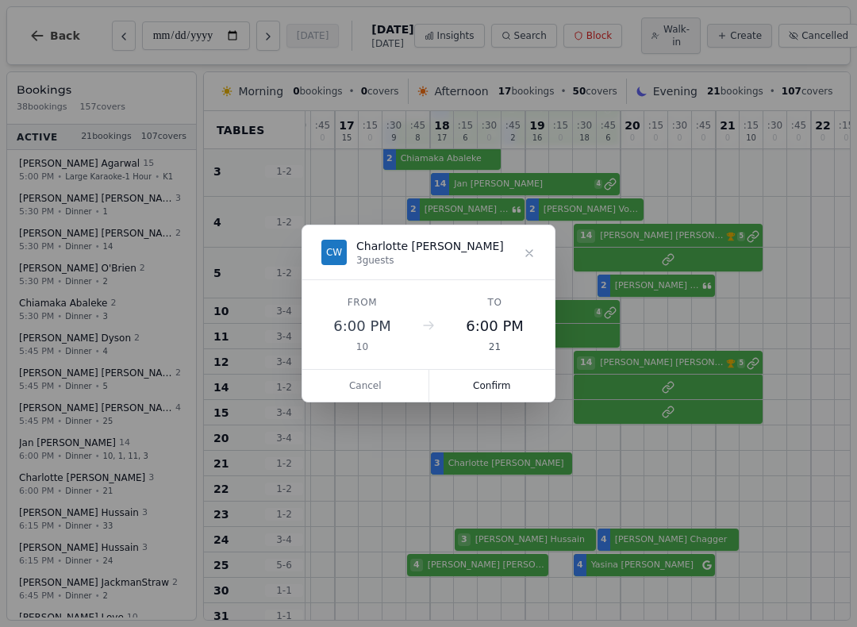
click at [542, 247] on div "CW [PERSON_NAME] 3 guests" at bounding box center [428, 252] width 252 height 55
click at [385, 383] on button "Cancel" at bounding box center [365, 386] width 127 height 32
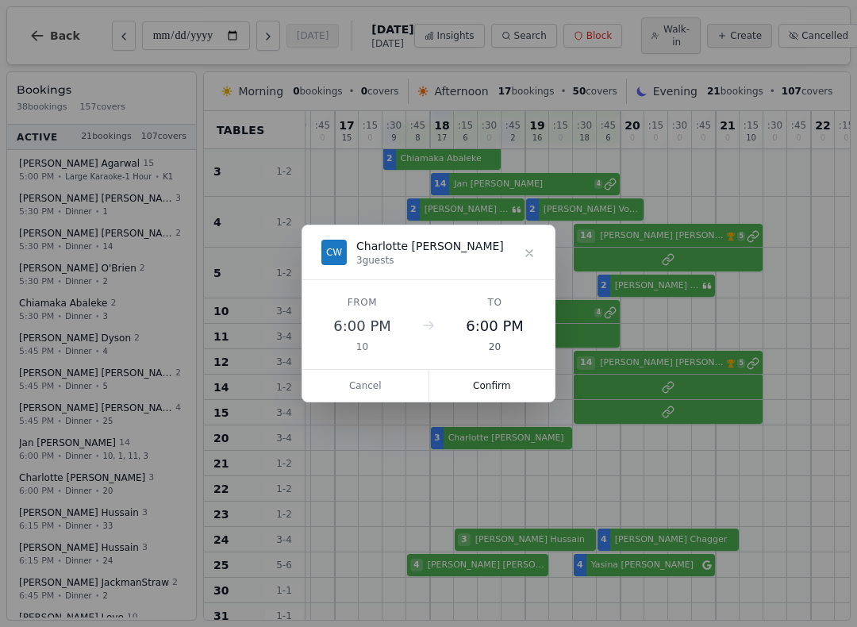
click at [504, 387] on button "Confirm" at bounding box center [492, 386] width 126 height 32
click at [489, 387] on button "Confirm" at bounding box center [492, 386] width 126 height 32
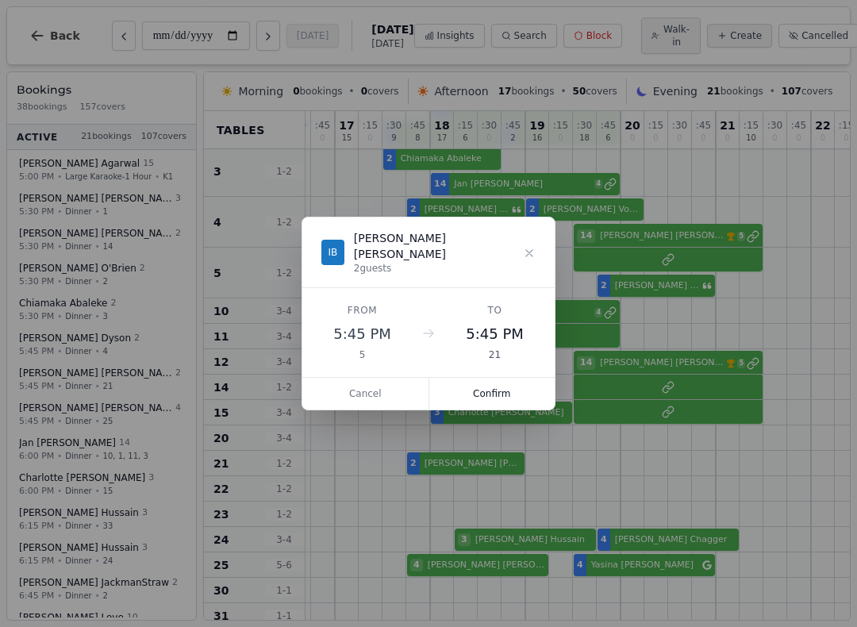
click at [489, 390] on button "Confirm" at bounding box center [492, 394] width 126 height 32
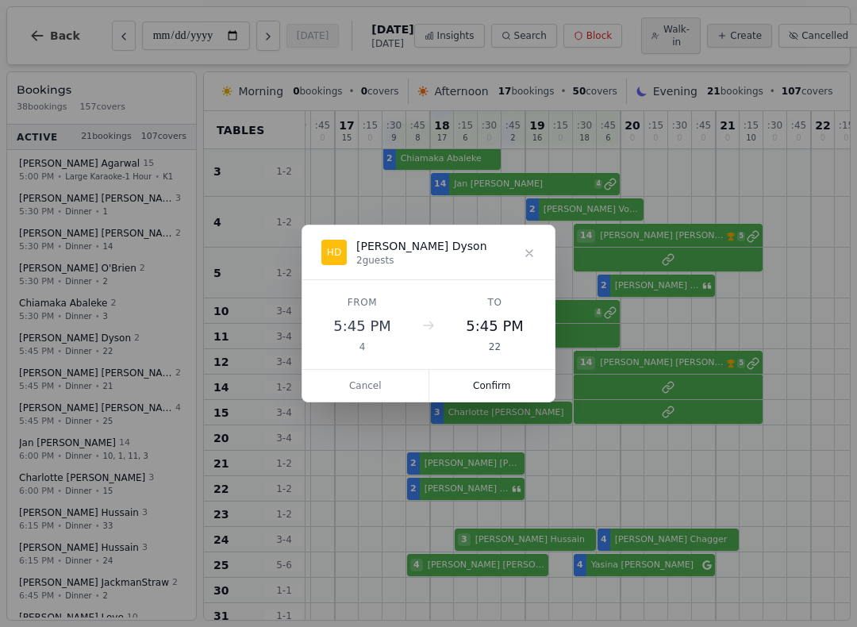
click at [493, 380] on button "Confirm" at bounding box center [492, 386] width 126 height 32
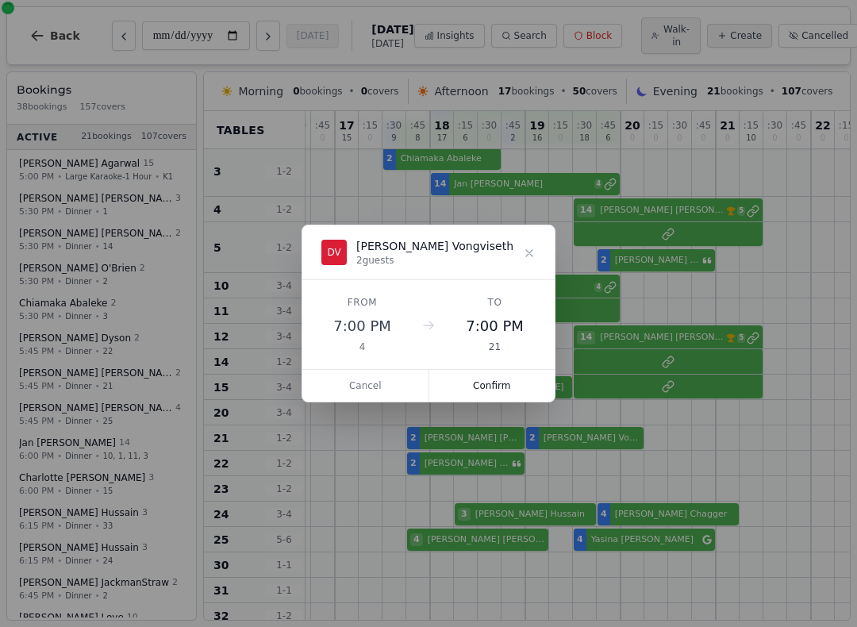
click at [498, 379] on button "Confirm" at bounding box center [492, 386] width 126 height 32
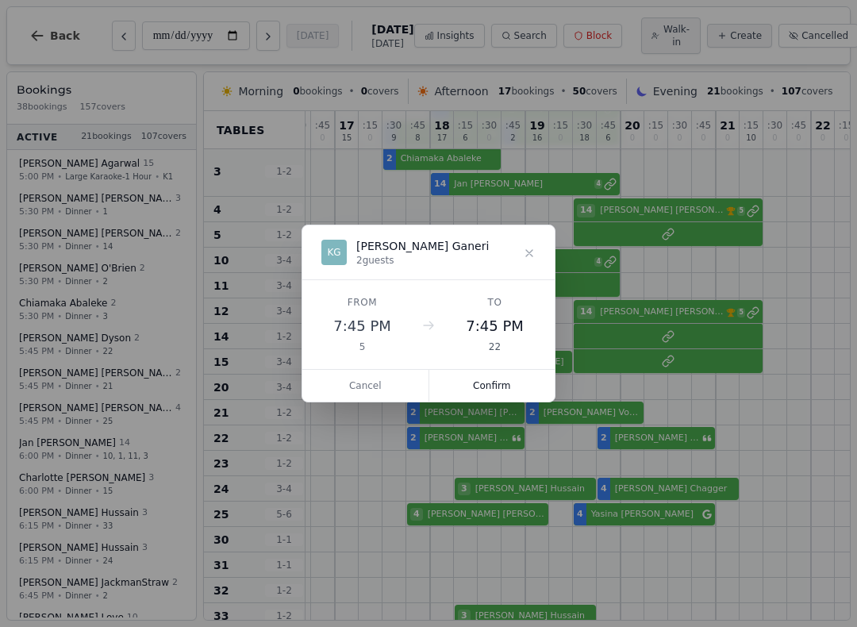
click at [508, 387] on button "Confirm" at bounding box center [492, 386] width 126 height 32
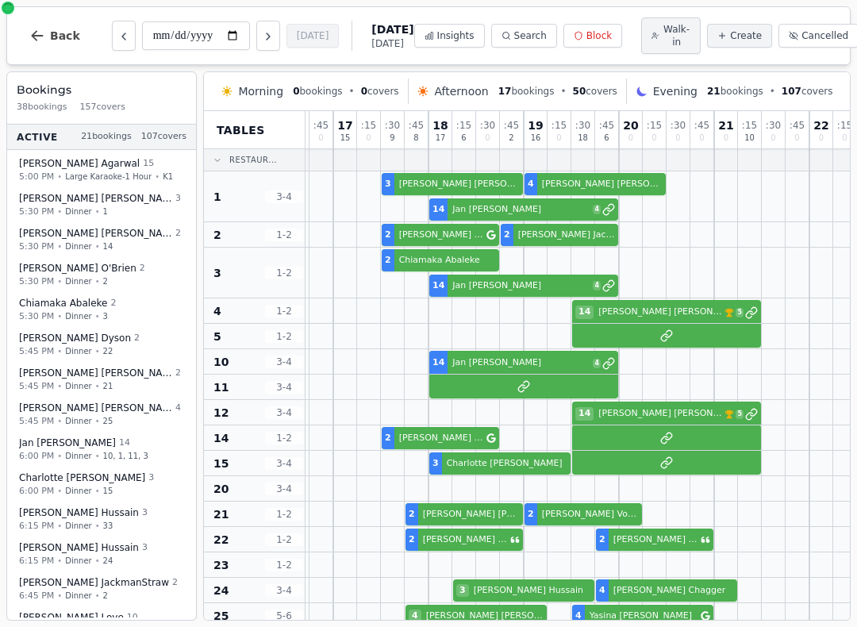
scroll to position [0, 496]
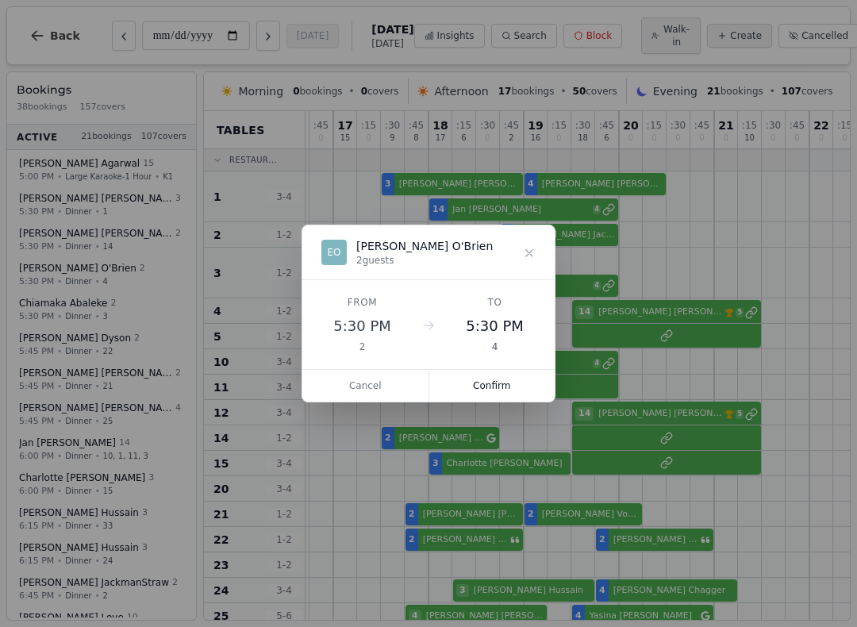
click at [505, 386] on button "Confirm" at bounding box center [492, 386] width 126 height 32
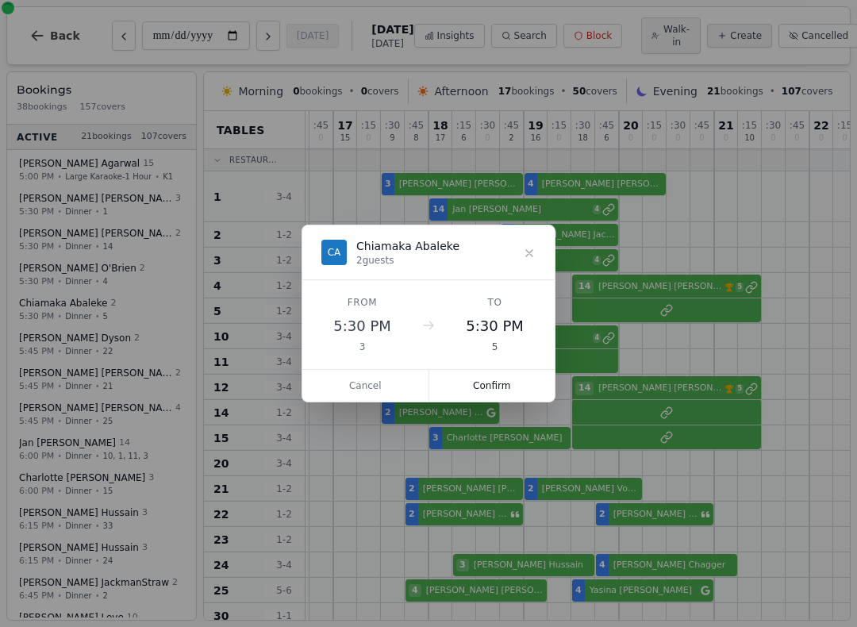
click at [509, 391] on button "Confirm" at bounding box center [492, 386] width 126 height 32
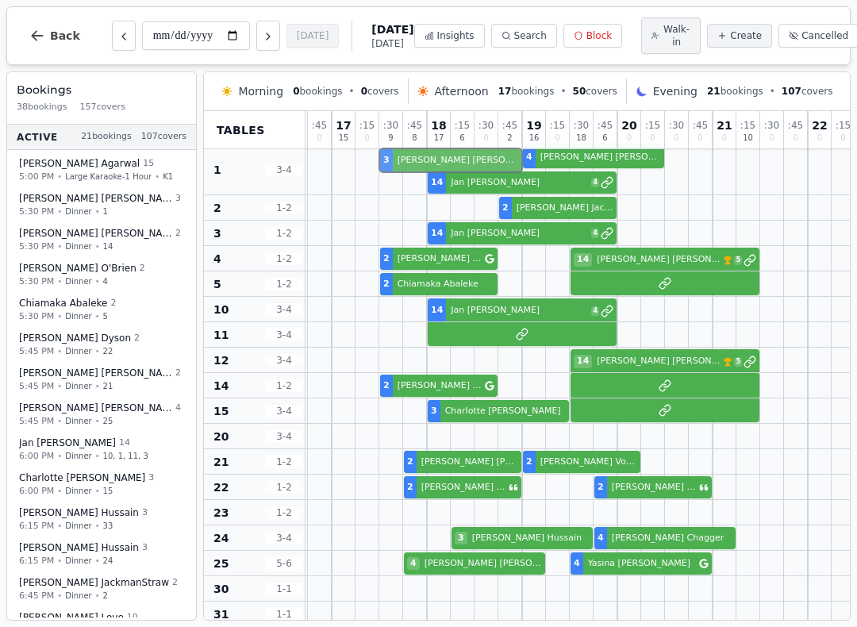
scroll to position [5, 497]
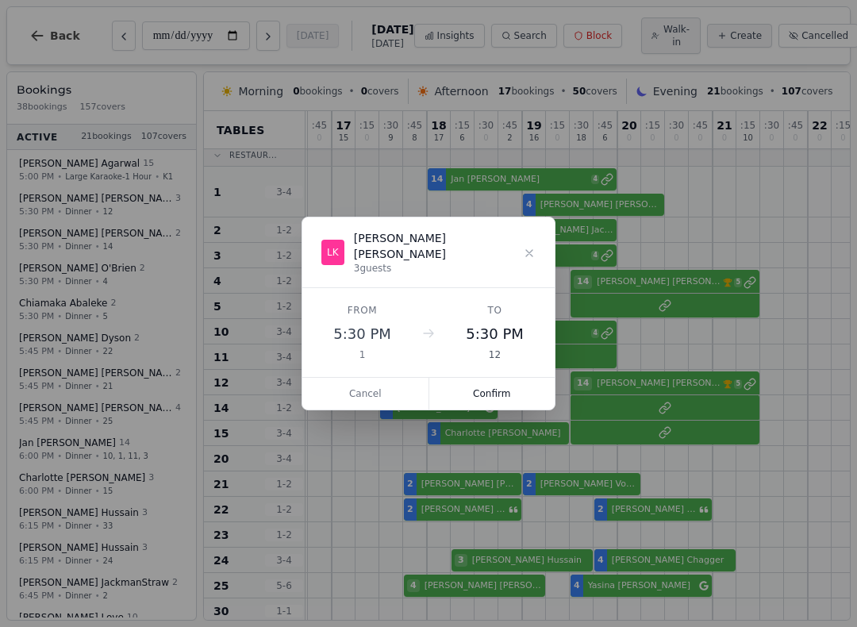
click at [490, 384] on button "Confirm" at bounding box center [492, 394] width 126 height 32
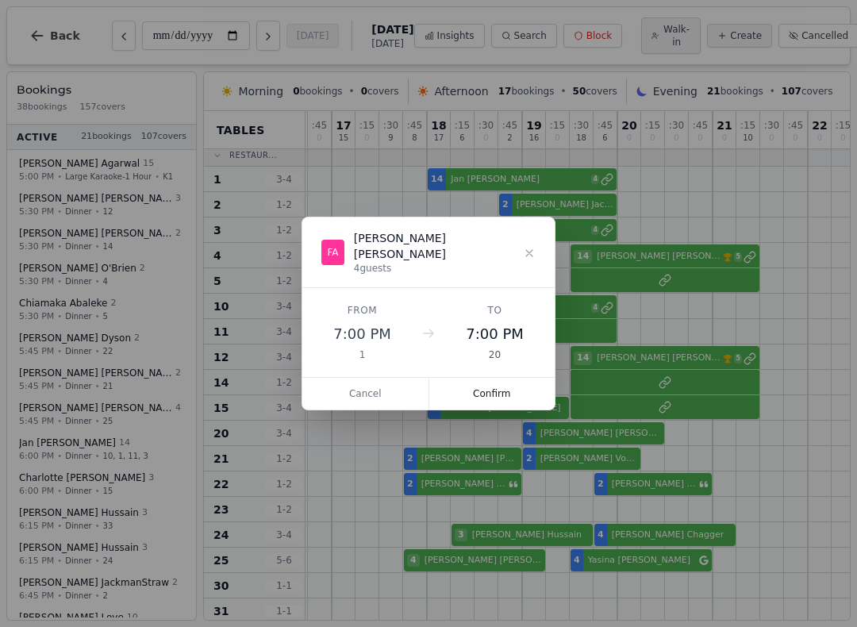
click at [508, 385] on button "Confirm" at bounding box center [492, 394] width 126 height 32
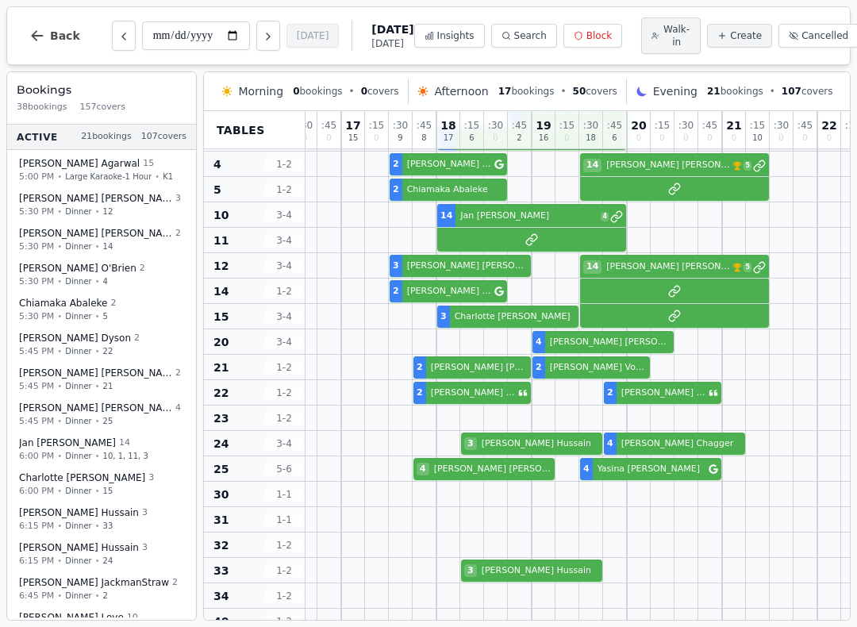
scroll to position [96, 489]
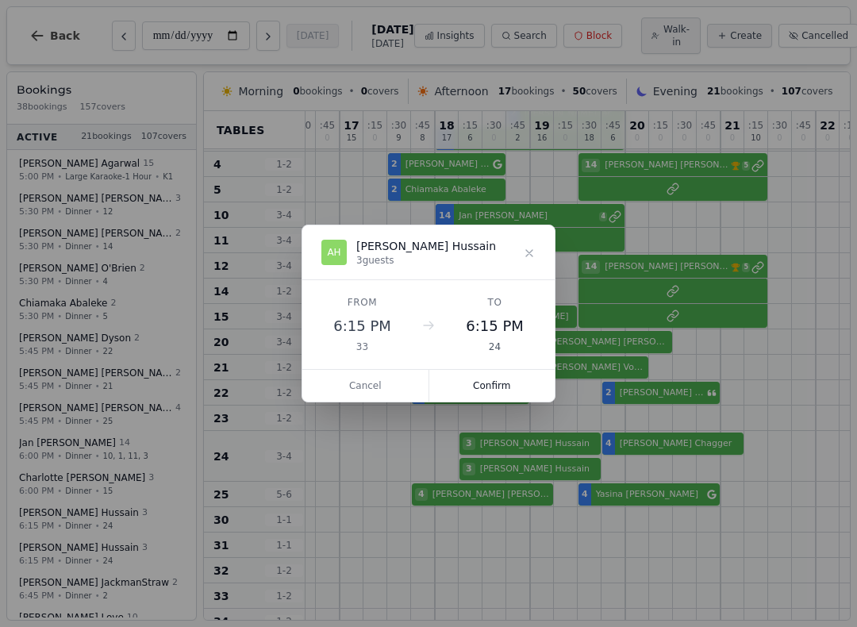
click at [502, 385] on button "Confirm" at bounding box center [492, 386] width 126 height 32
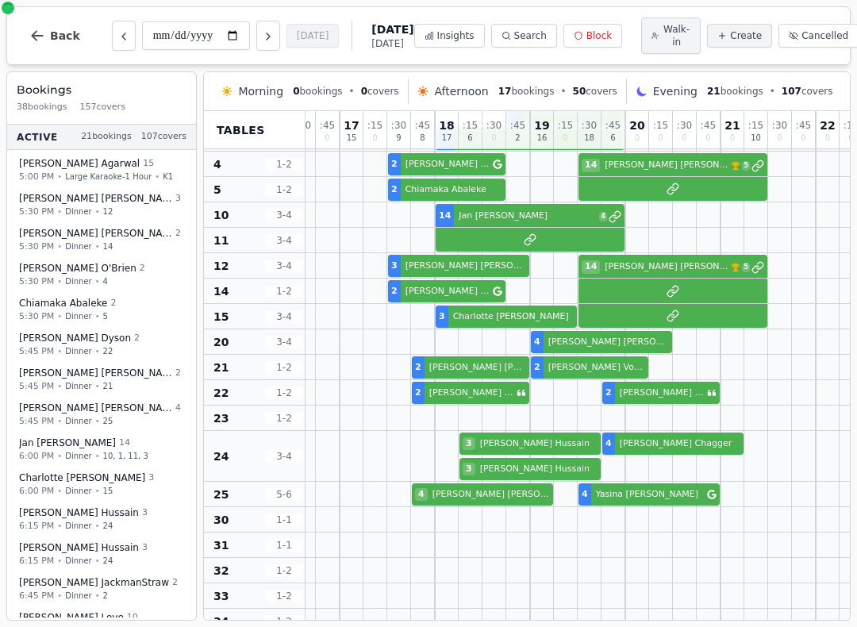
select select "****"
select select "*"
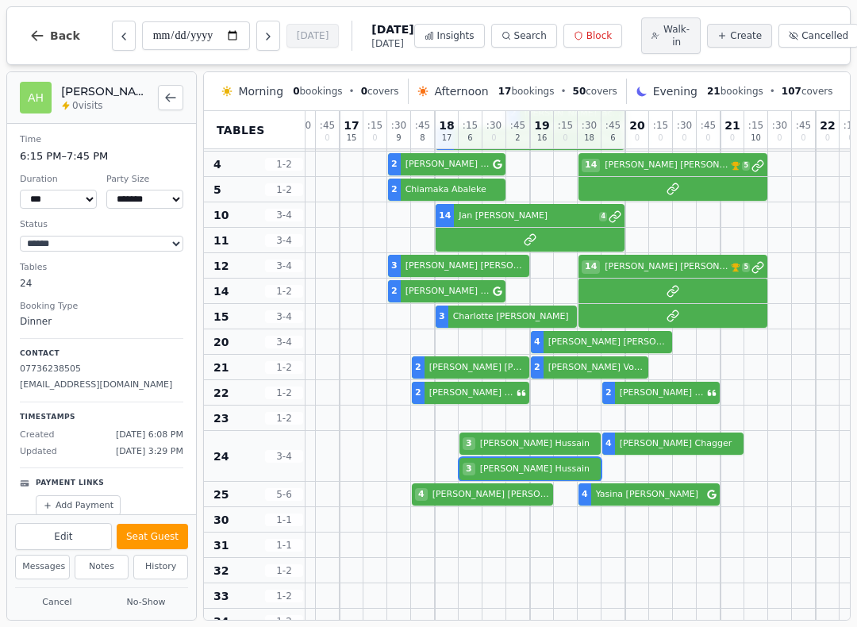
click at [505, 474] on div "4 Walk-in 3 Walk-in 2 3 [PERSON_NAME] 3 [PERSON_NAME] 4 [PERSON_NAME]" at bounding box center [363, 456] width 1095 height 51
click at [152, 102] on div "AH [PERSON_NAME] 0 visits" at bounding box center [101, 98] width 163 height 32
click at [153, 96] on div "AH [PERSON_NAME] 0 visits" at bounding box center [101, 98] width 163 height 32
click at [169, 110] on button "Back to bookings list" at bounding box center [170, 97] width 25 height 25
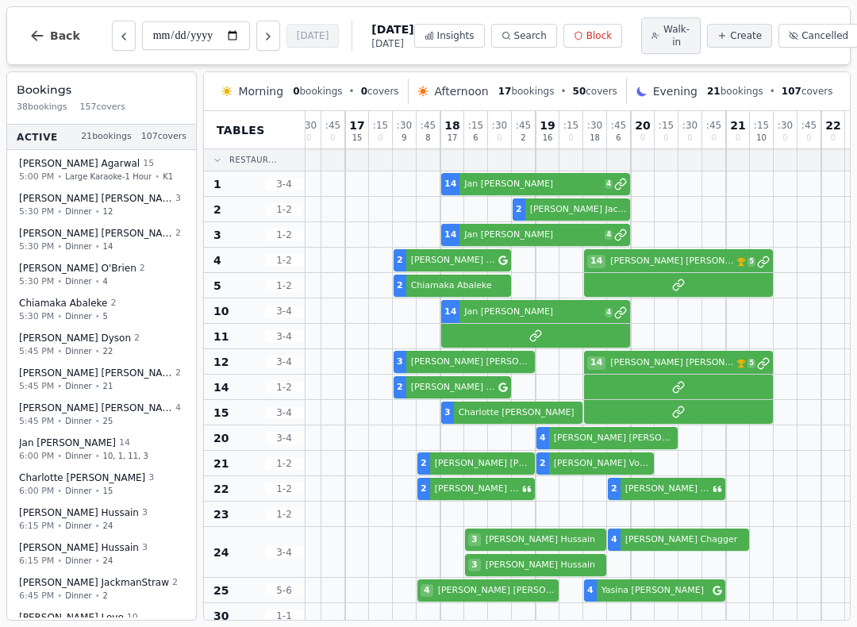
scroll to position [0, 484]
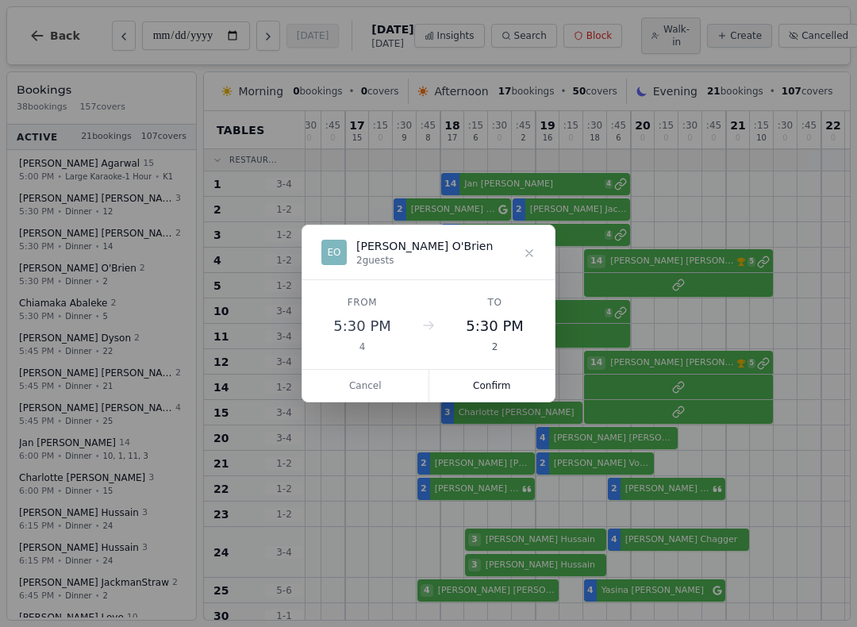
click at [501, 389] on button "Confirm" at bounding box center [492, 386] width 126 height 32
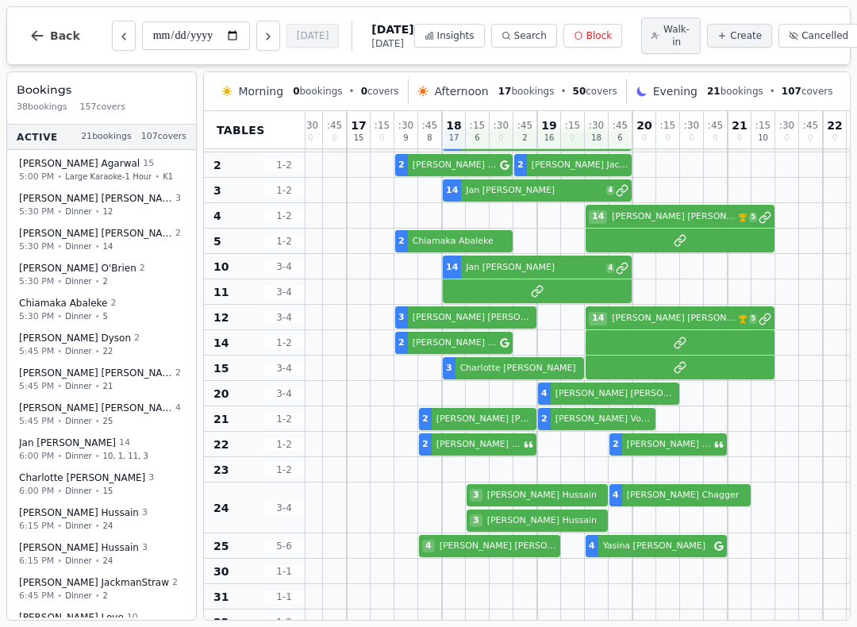
scroll to position [54, 482]
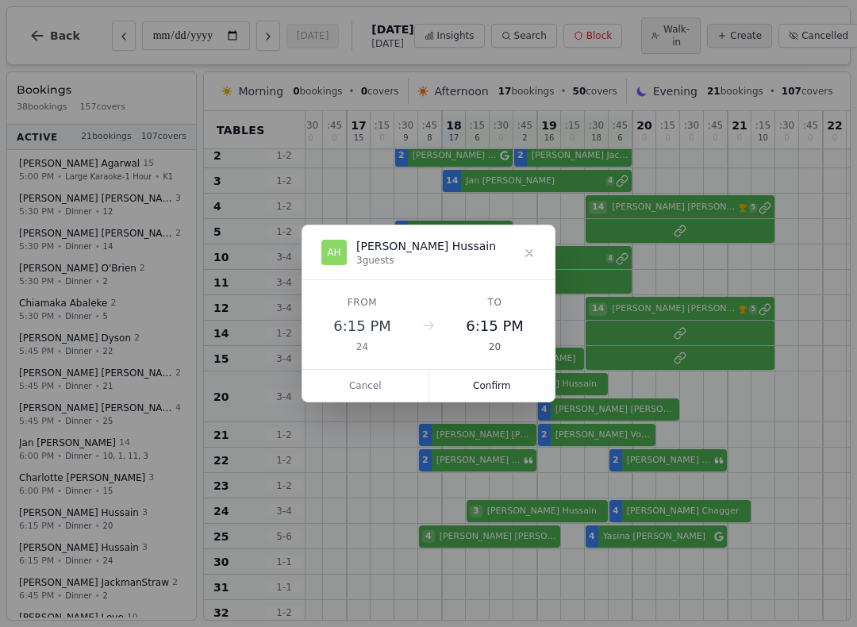
click at [509, 371] on button "Confirm" at bounding box center [492, 386] width 126 height 32
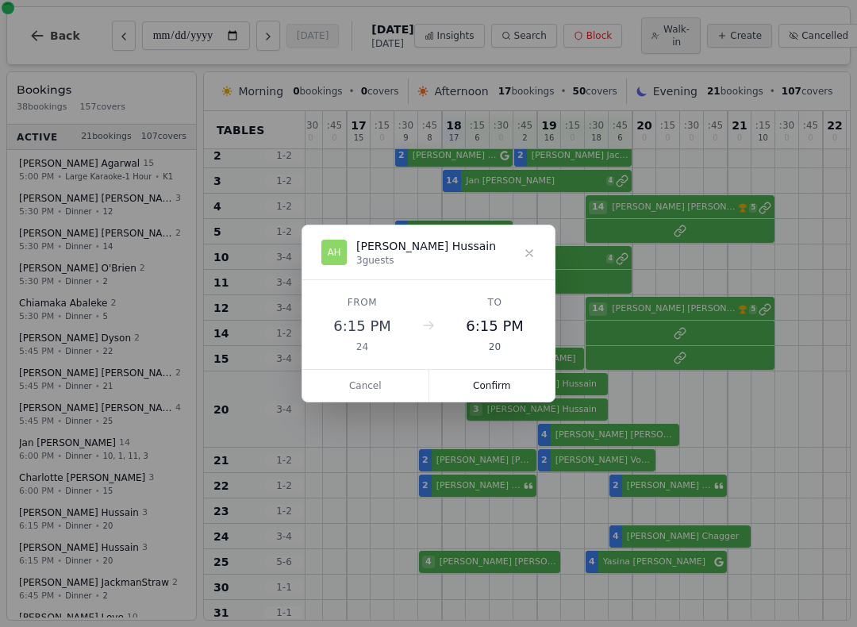
click at [503, 371] on button "Confirm" at bounding box center [492, 386] width 126 height 32
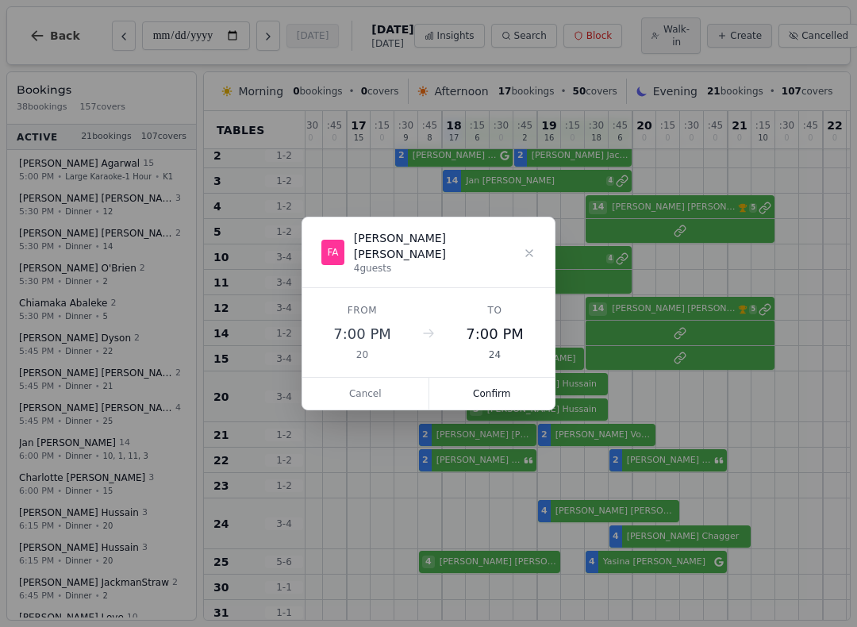
click at [507, 390] on button "Confirm" at bounding box center [492, 394] width 126 height 32
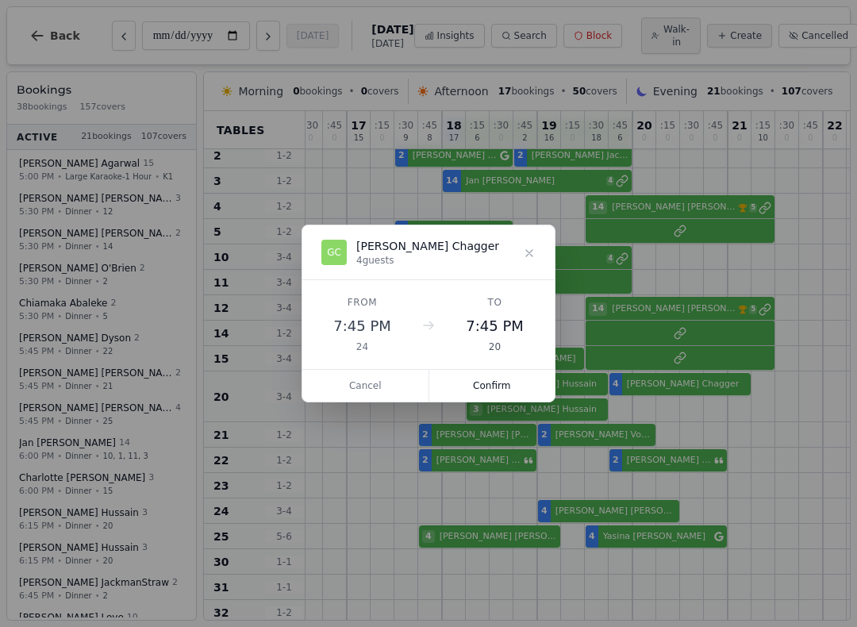
click at [498, 378] on button "Confirm" at bounding box center [492, 386] width 126 height 32
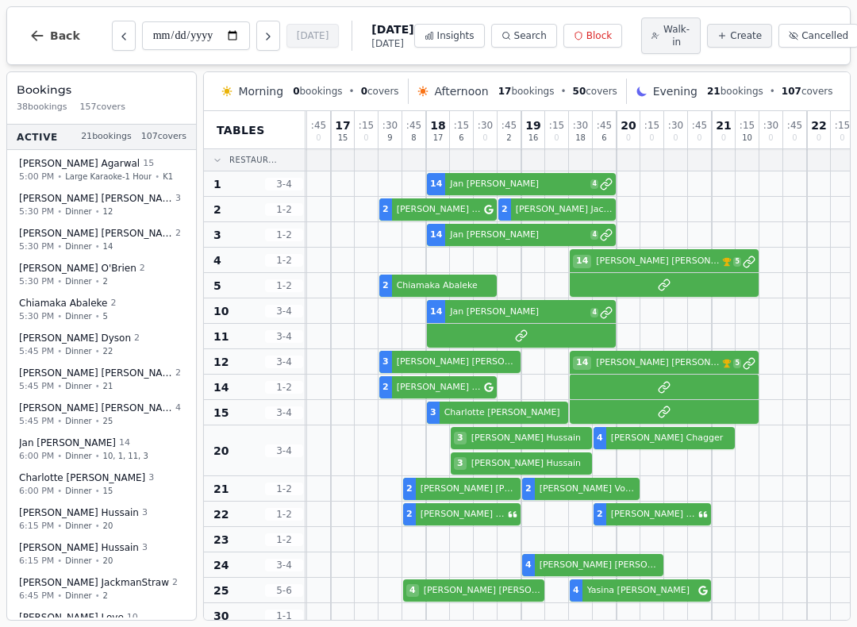
scroll to position [0, 499]
